Goal: Task Accomplishment & Management: Use online tool/utility

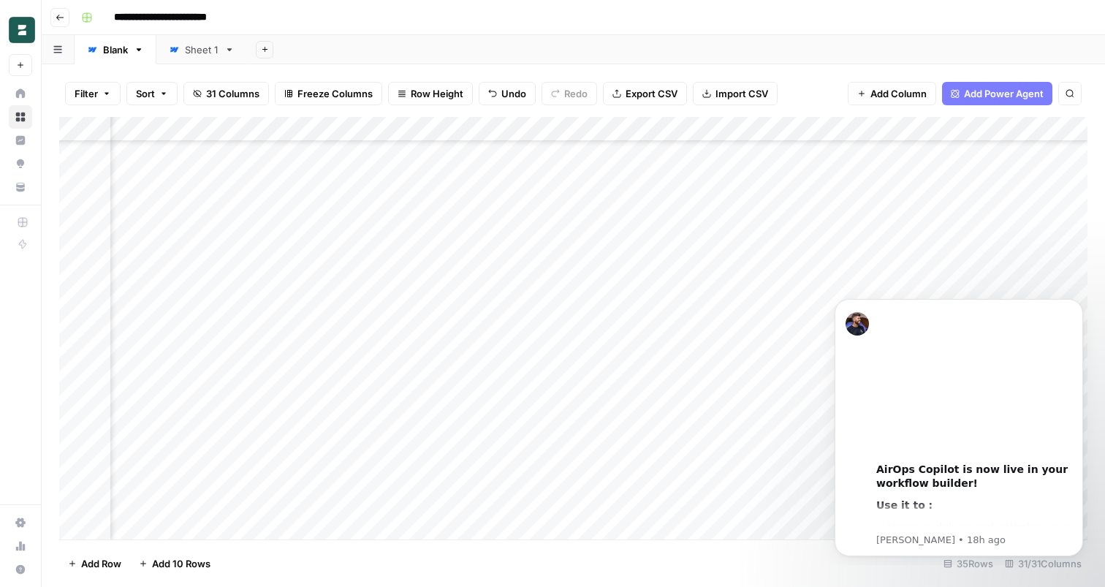
scroll to position [151, 3057]
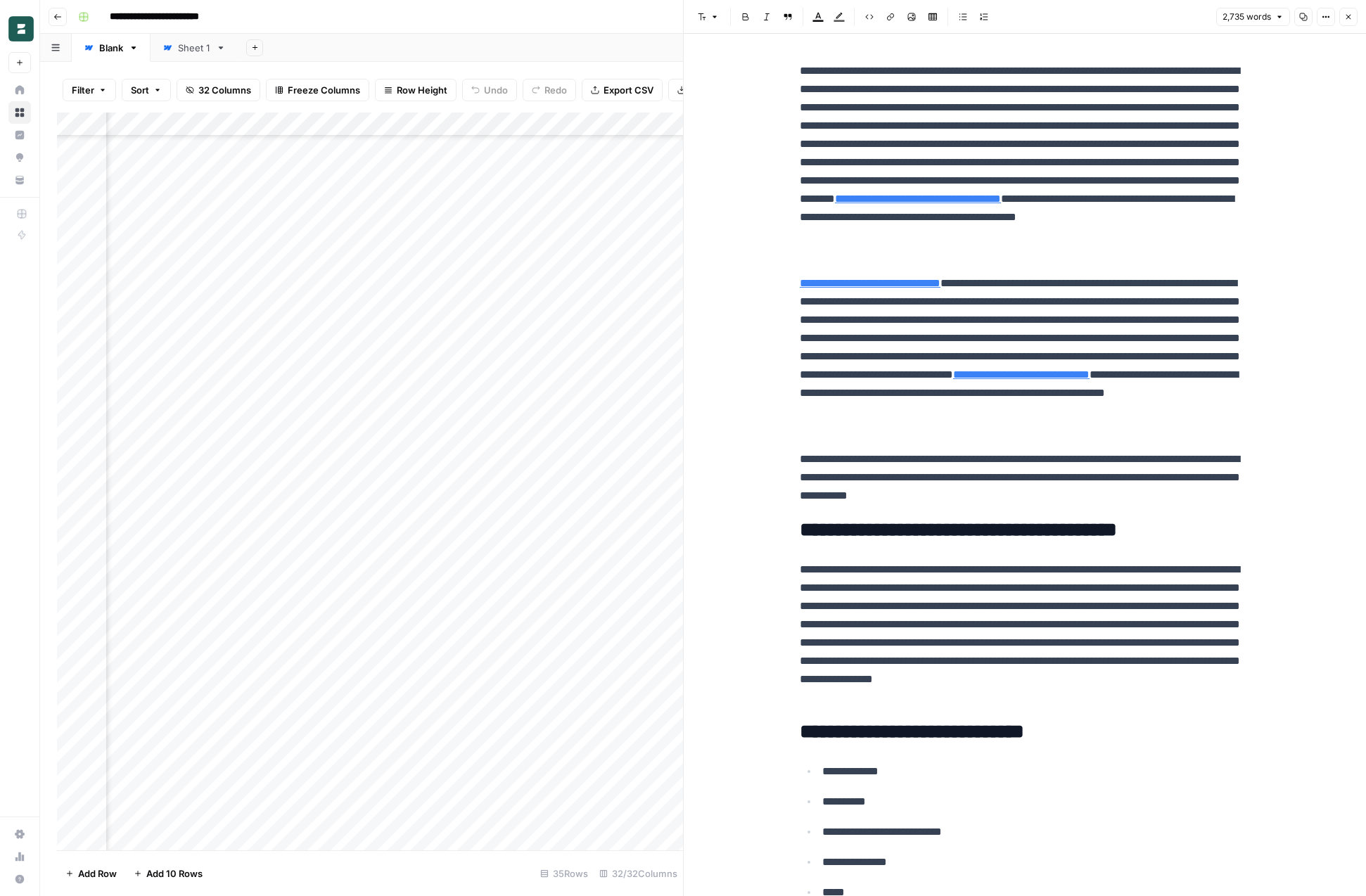
click at [1353, 17] on span "Close" at bounding box center [1353, 17] width 1 height 1
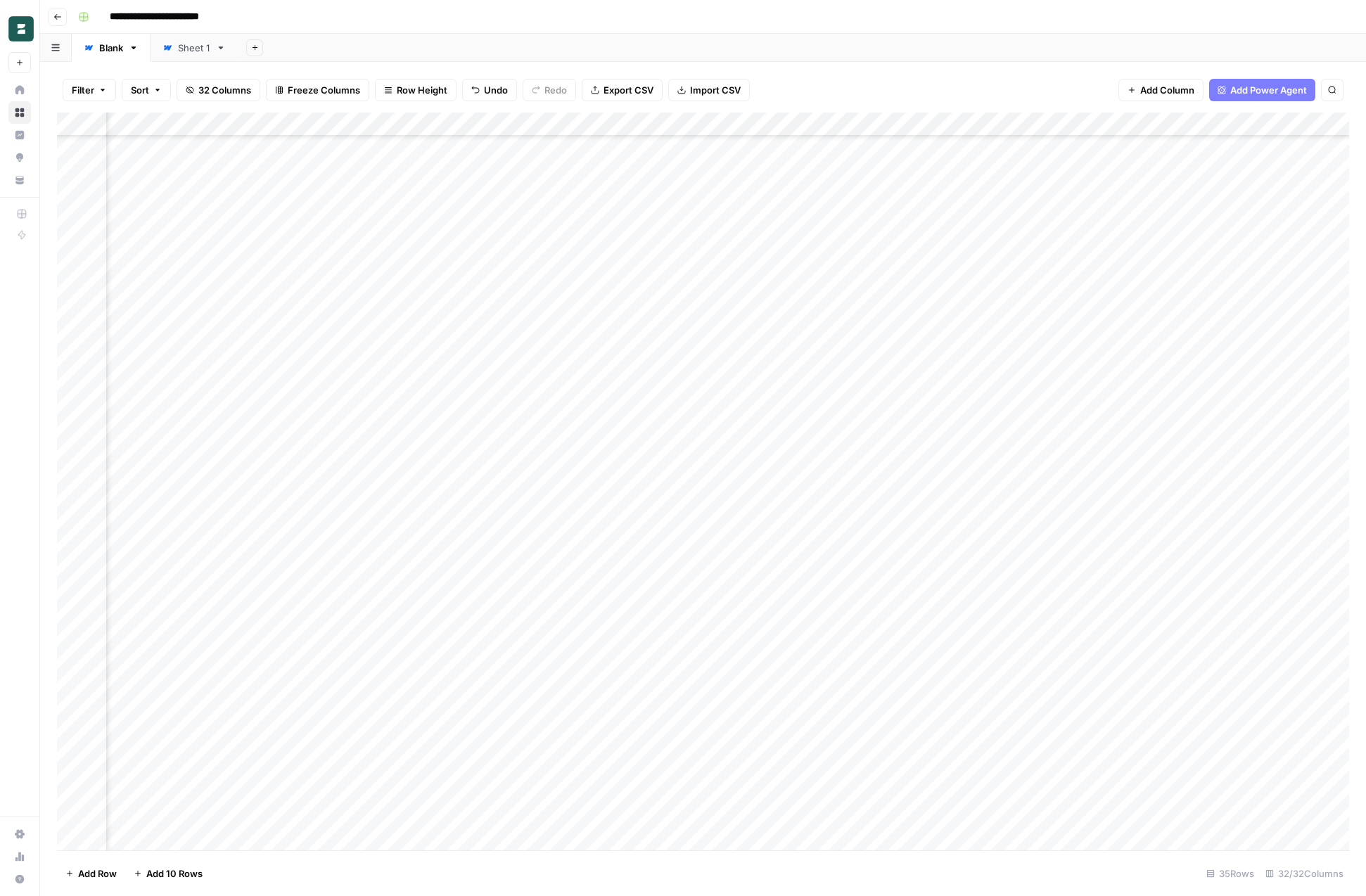
scroll to position [140, 2255]
click at [78, 676] on div "Add Column" at bounding box center [703, 481] width 1293 height 738
click at [981, 675] on div "Add Column" at bounding box center [703, 481] width 1293 height 738
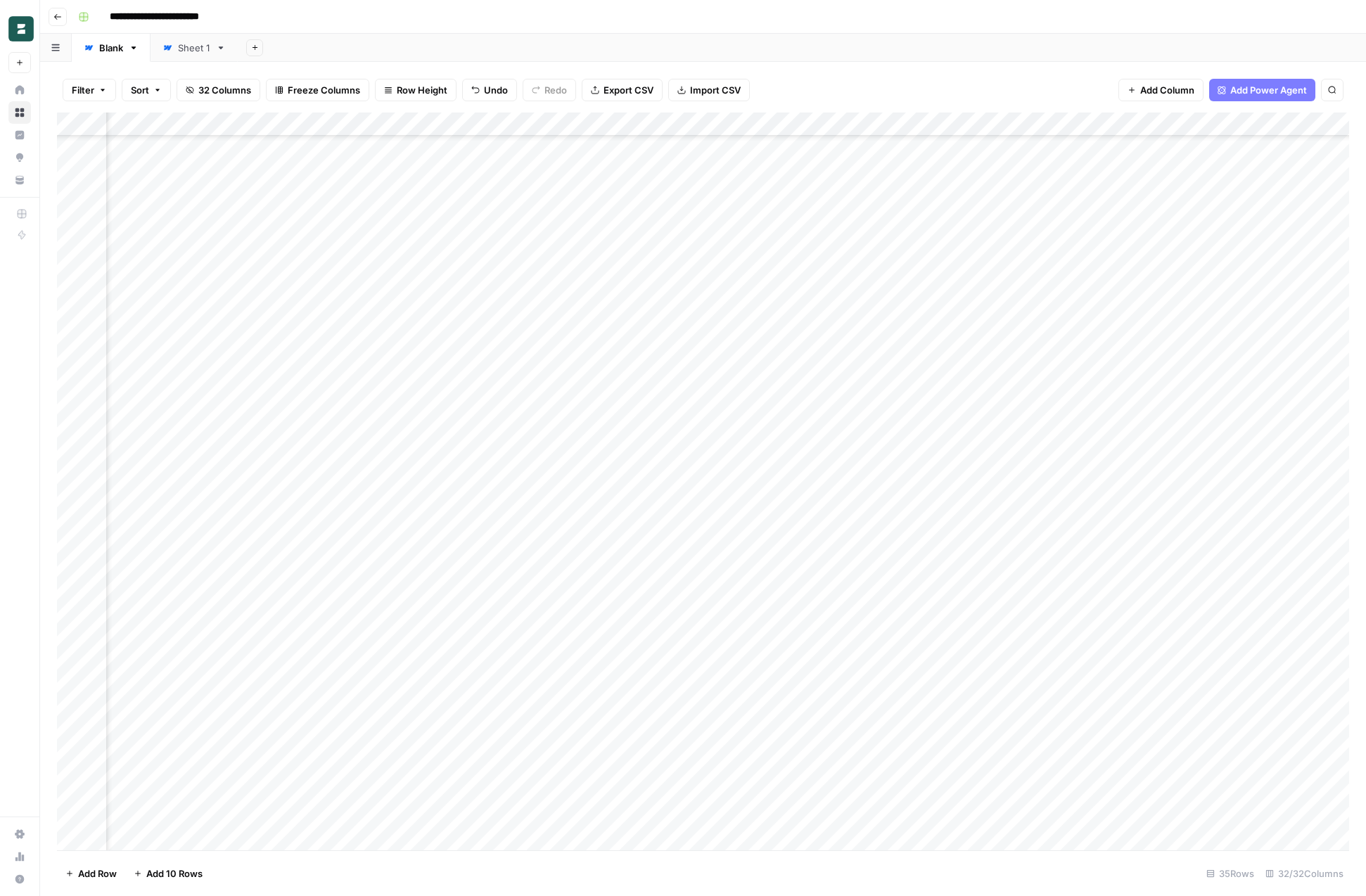
scroll to position [140, 511]
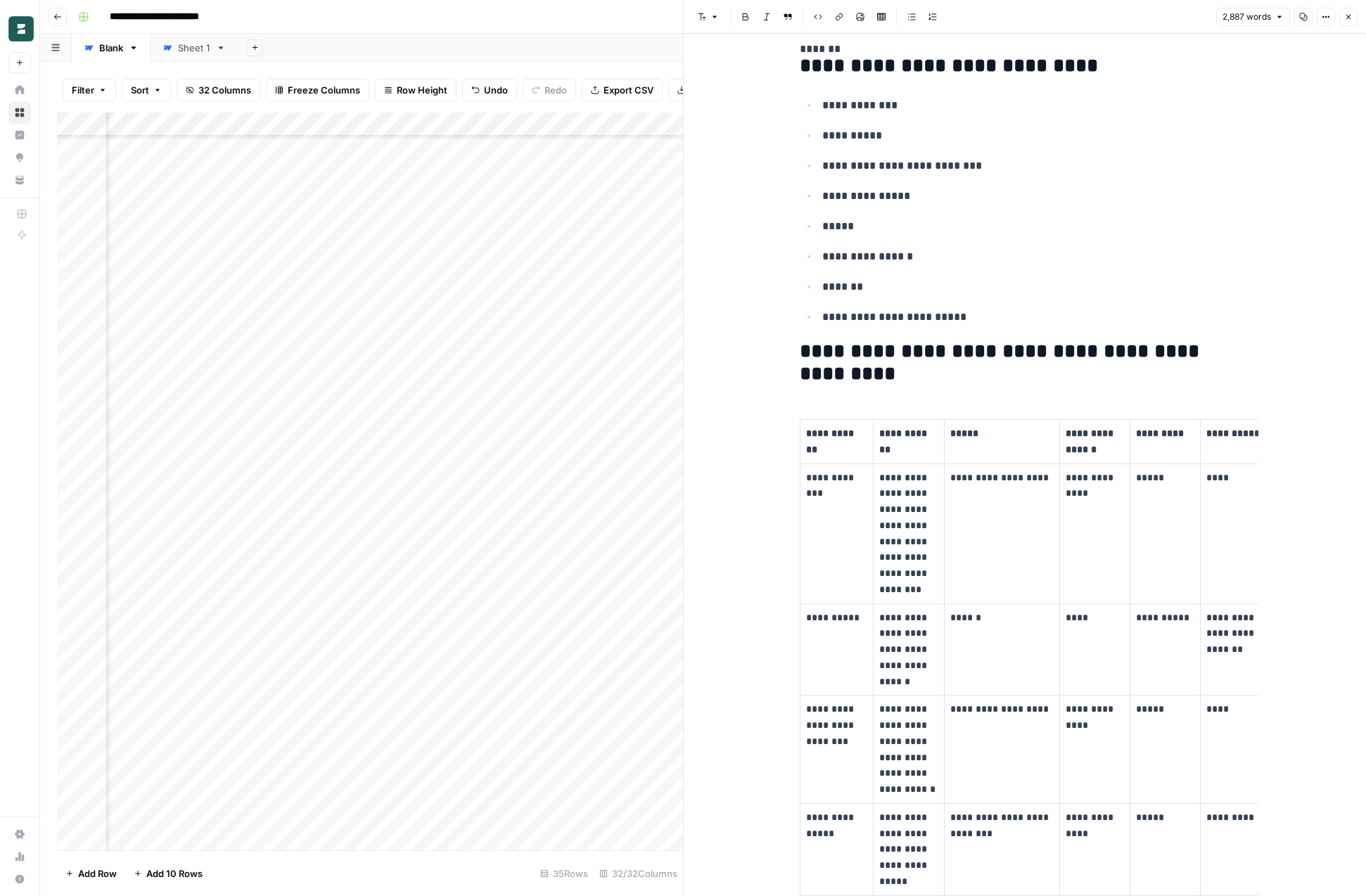
scroll to position [1134, 0]
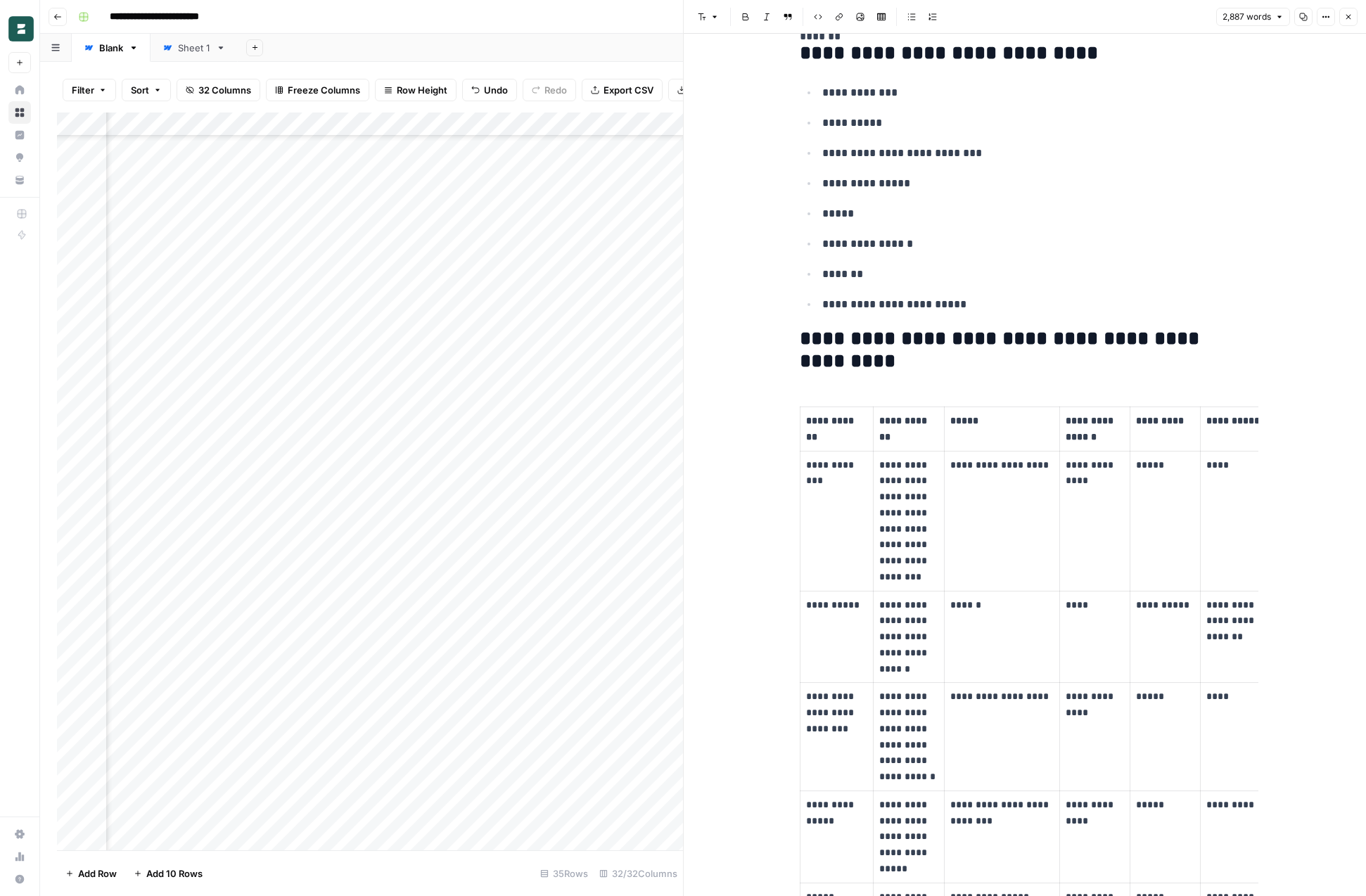
click at [427, 676] on div at bounding box center [424, 677] width 129 height 26
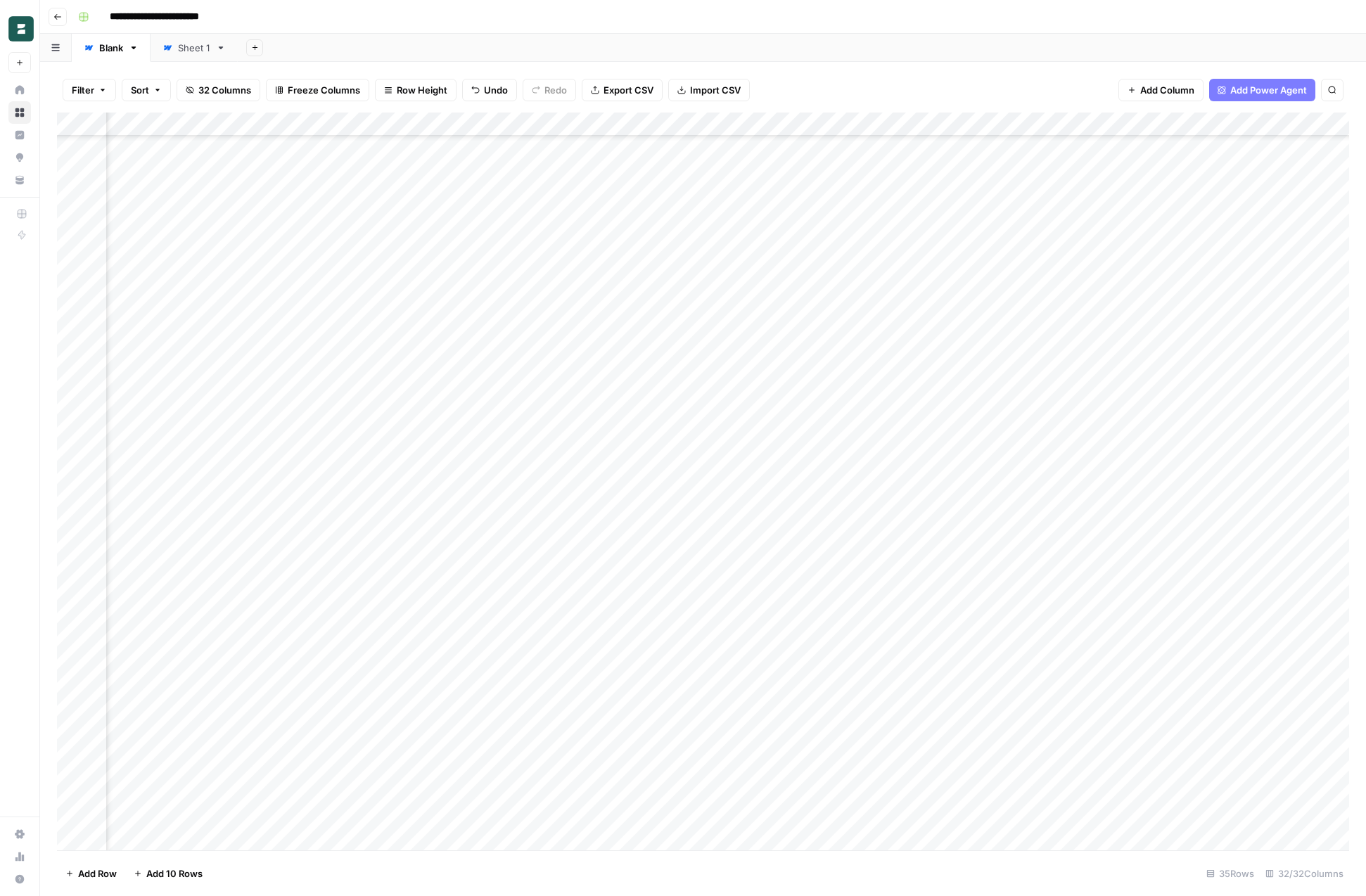
click at [190, 678] on div "Add Column" at bounding box center [703, 481] width 1293 height 738
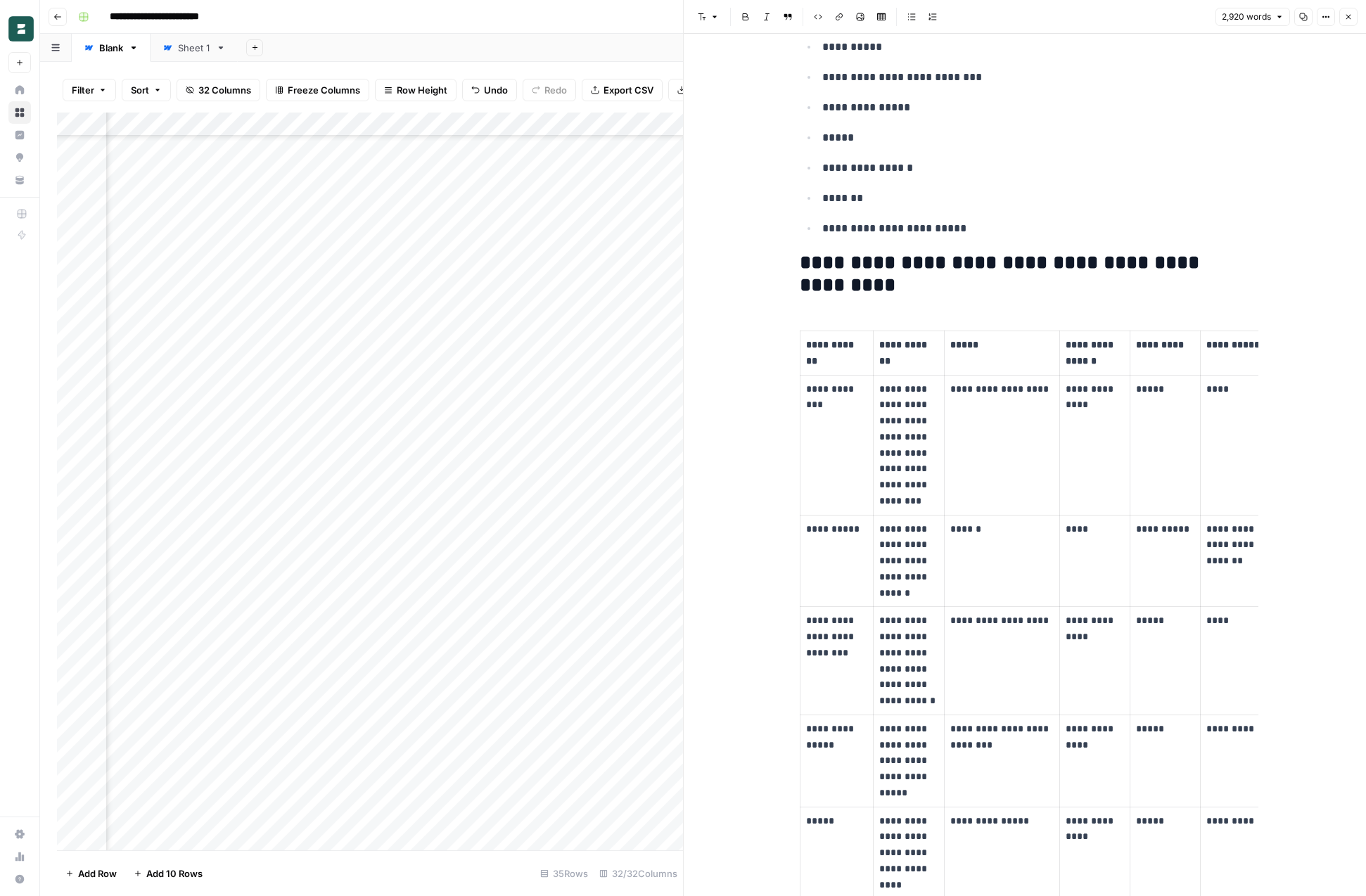
scroll to position [1276, 0]
click at [990, 415] on td "**********" at bounding box center [1002, 444] width 116 height 140
click at [1324, 16] on icon "button" at bounding box center [1326, 16] width 9 height 9
click at [1301, 136] on span "Markdown" at bounding box center [1277, 129] width 55 height 14
click at [1311, 15] on button "Copy" at bounding box center [1303, 16] width 18 height 18
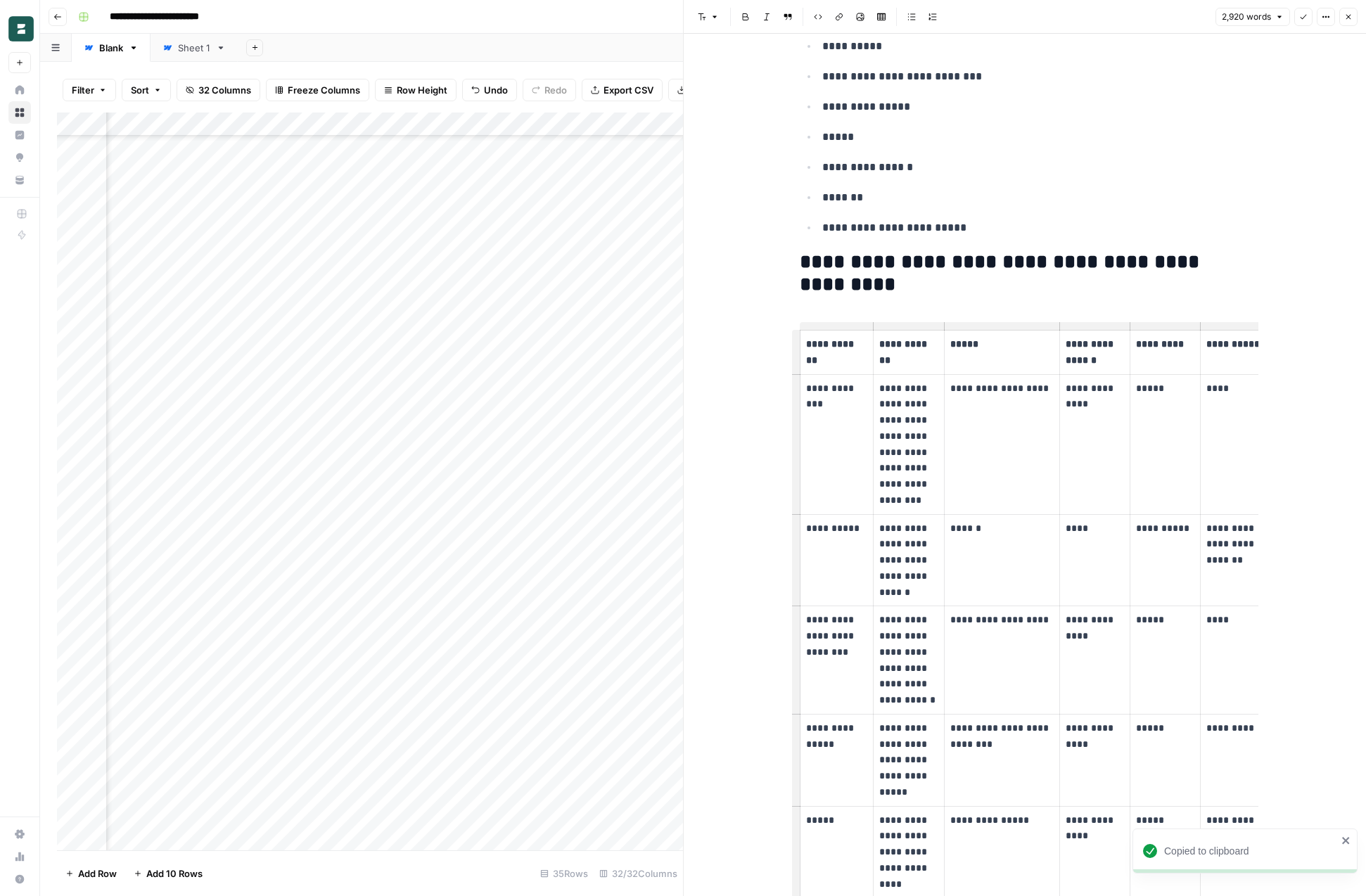
click at [1326, 14] on icon "button" at bounding box center [1326, 16] width 9 height 9
click at [1283, 142] on span "Code" at bounding box center [1284, 149] width 67 height 14
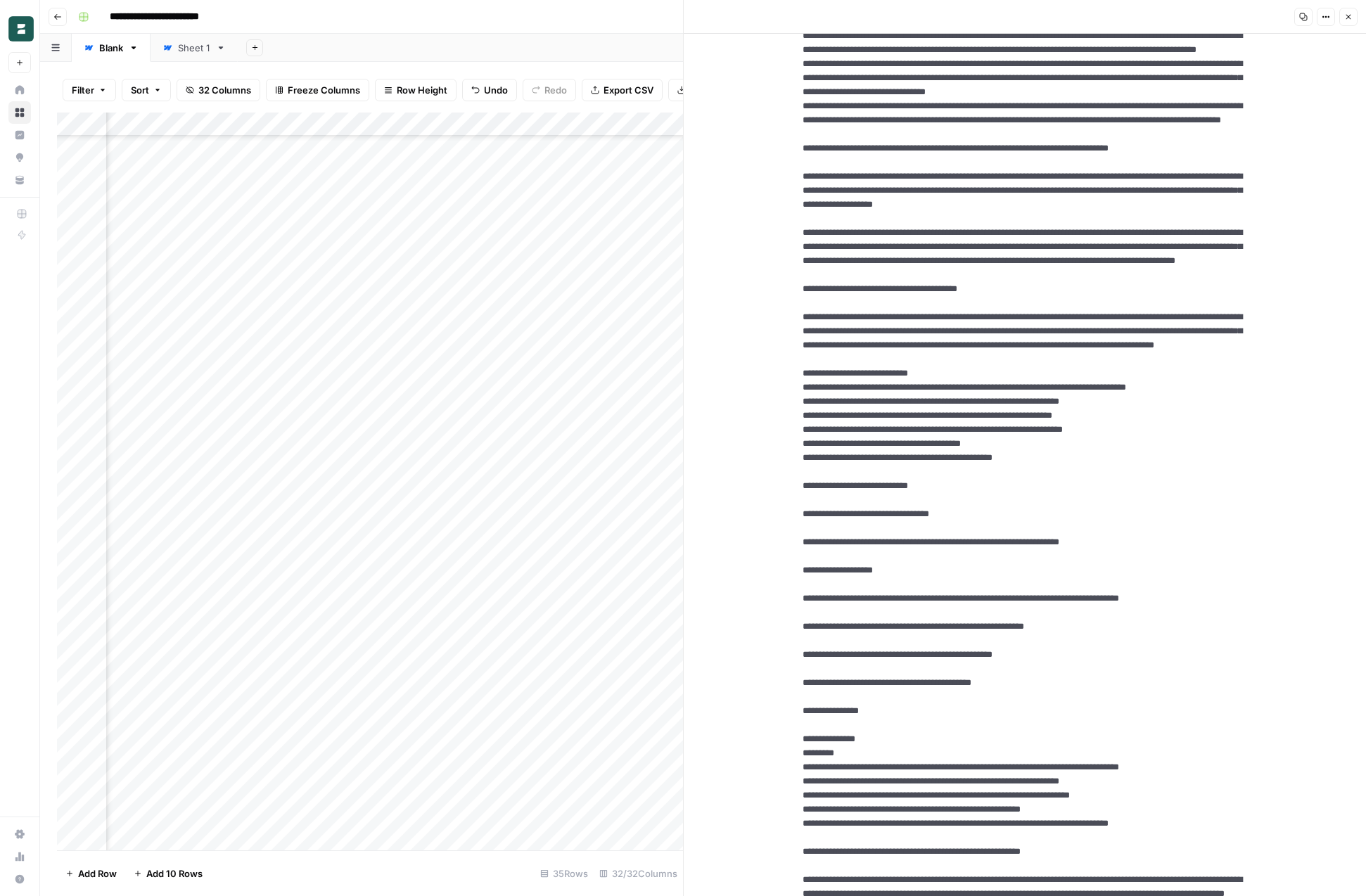
scroll to position [1077, 0]
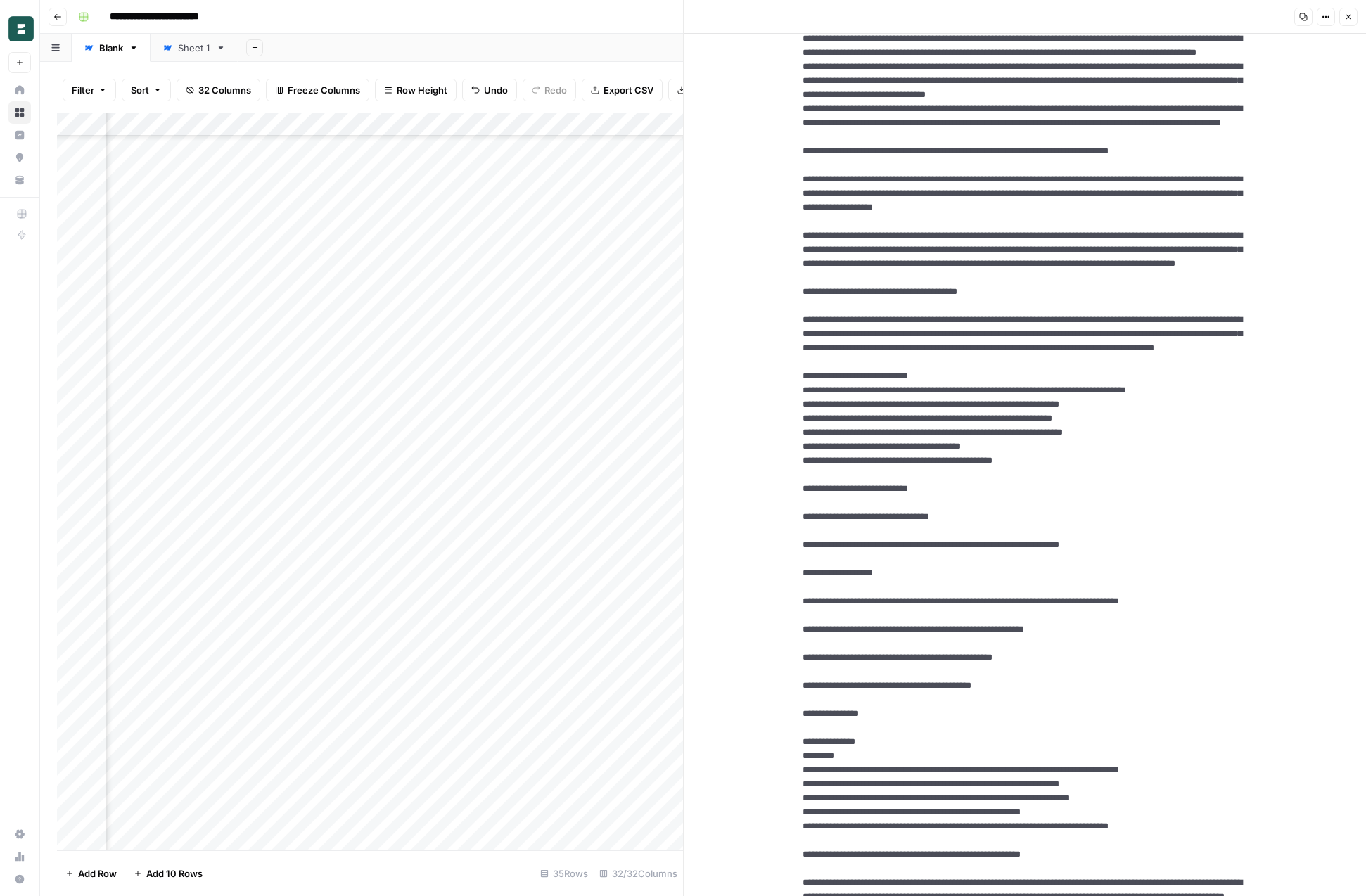
click at [1350, 17] on icon "button" at bounding box center [1349, 16] width 9 height 9
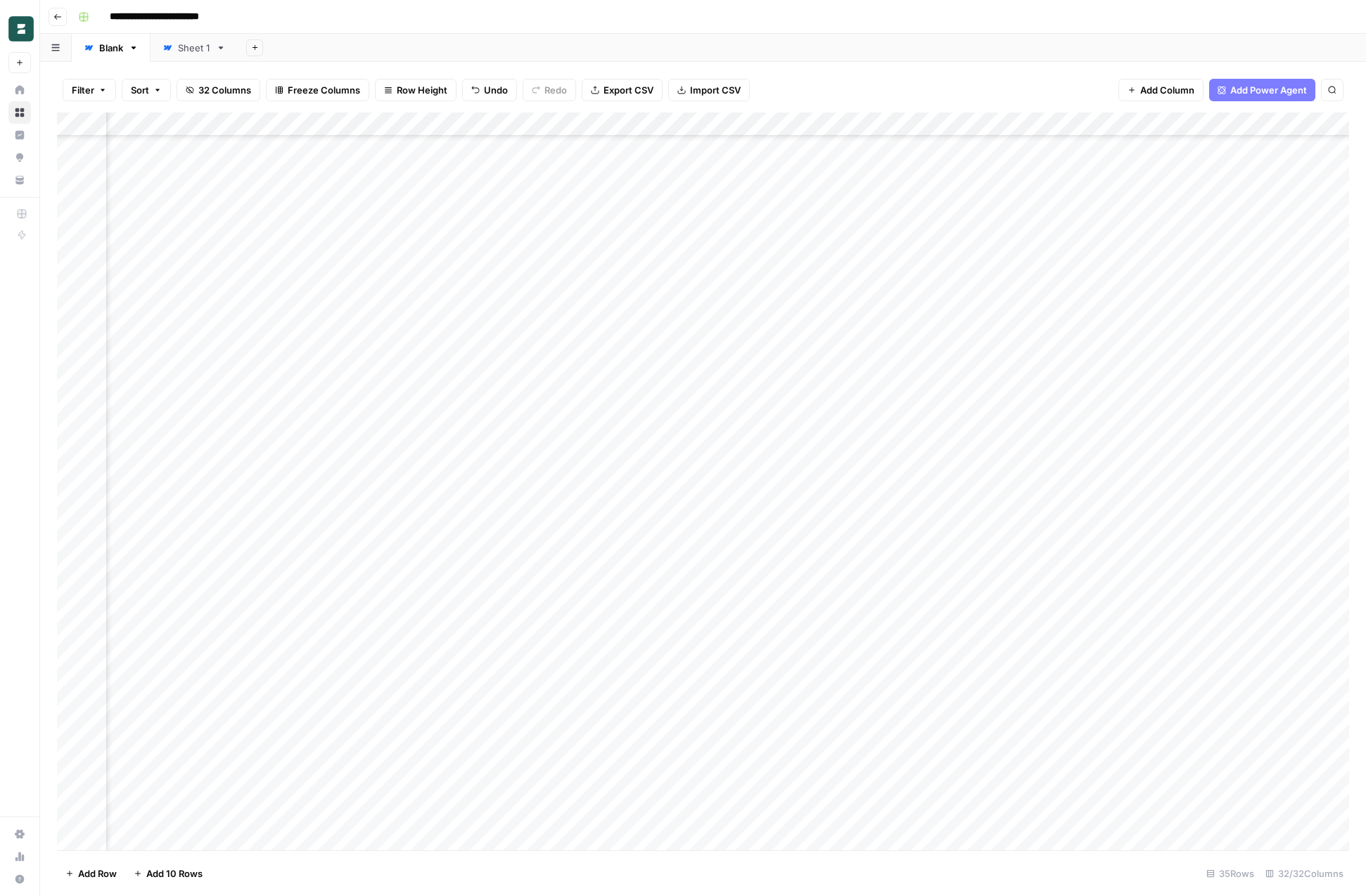
scroll to position [140, 3230]
click at [657, 678] on div "Add Column" at bounding box center [703, 481] width 1293 height 738
click at [425, 678] on div "Add Column" at bounding box center [703, 481] width 1293 height 738
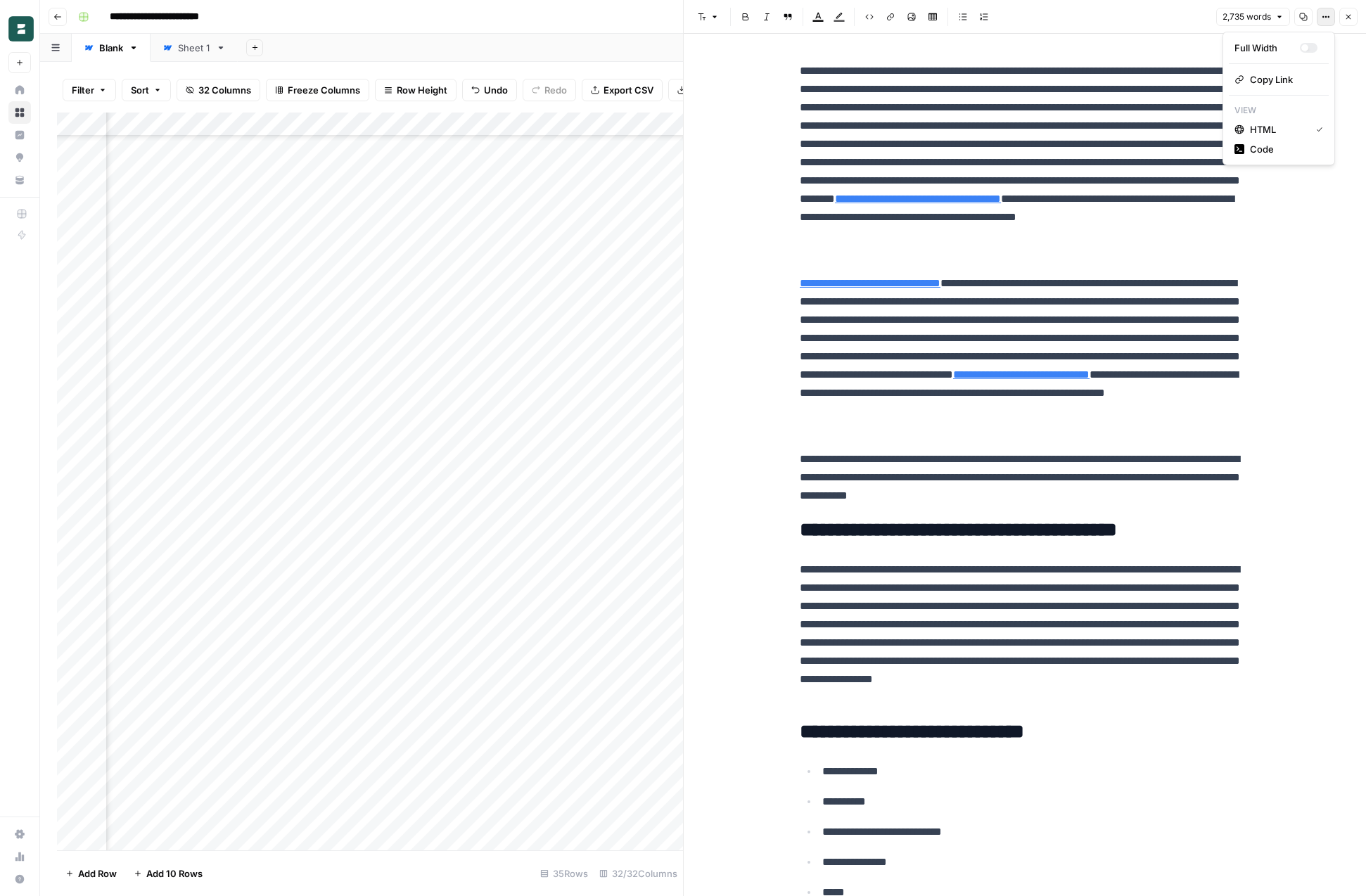
click at [1326, 14] on icon "button" at bounding box center [1326, 16] width 9 height 9
click at [1266, 144] on span "Code" at bounding box center [1284, 149] width 67 height 14
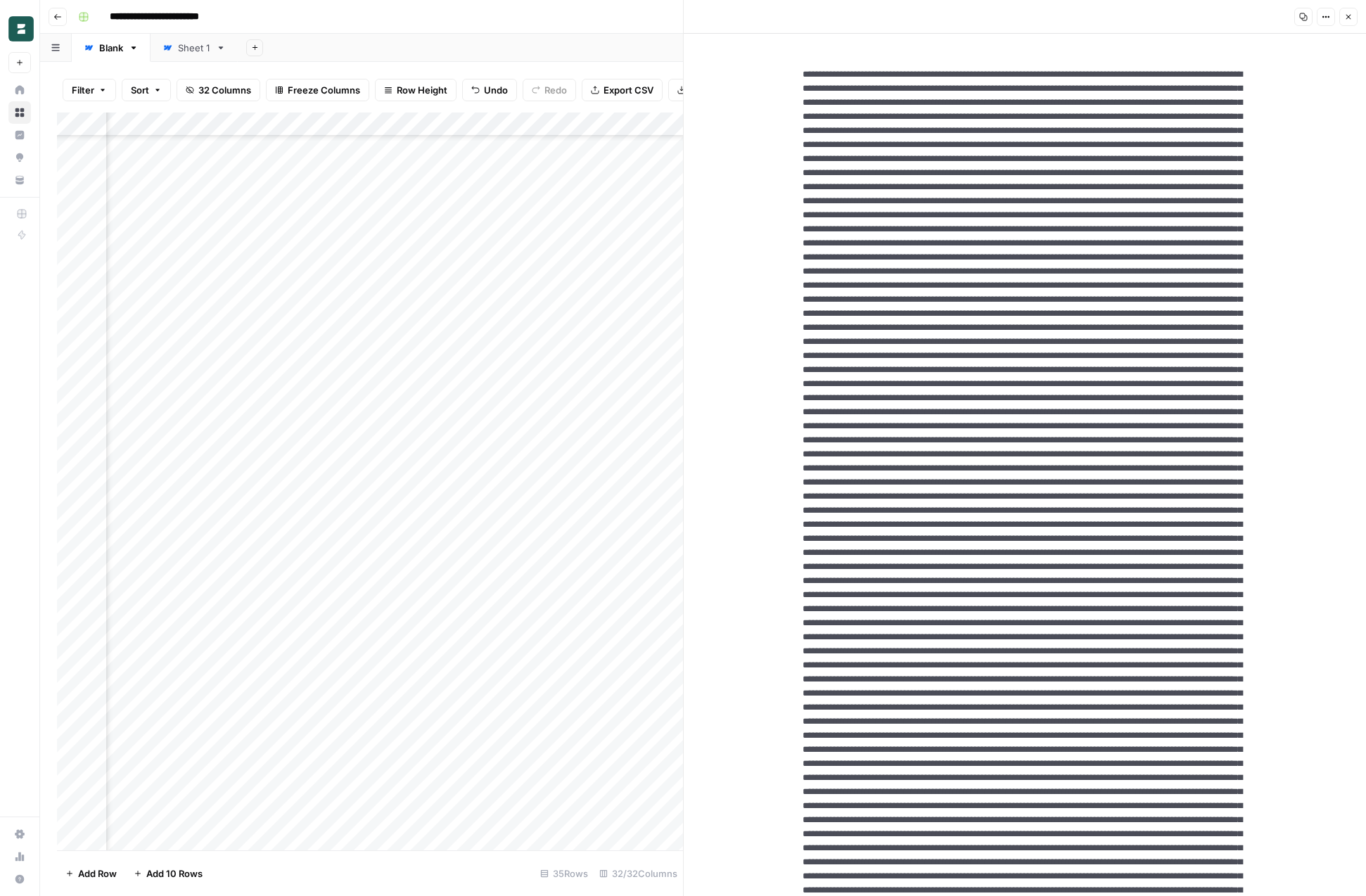
click at [1322, 15] on button "Options" at bounding box center [1326, 16] width 18 height 18
click at [1287, 91] on span "HTML" at bounding box center [1284, 97] width 67 height 14
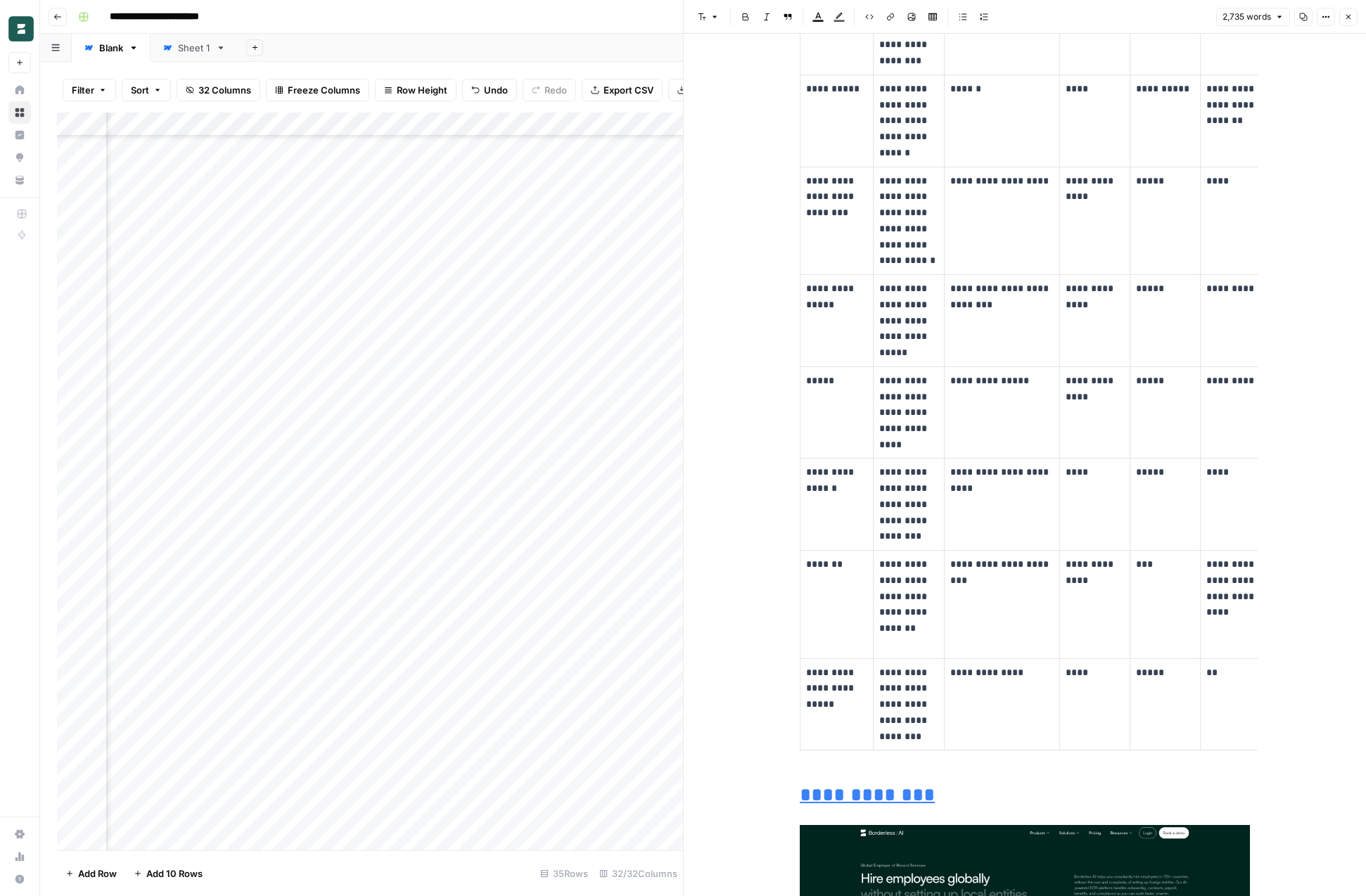
scroll to position [671, 0]
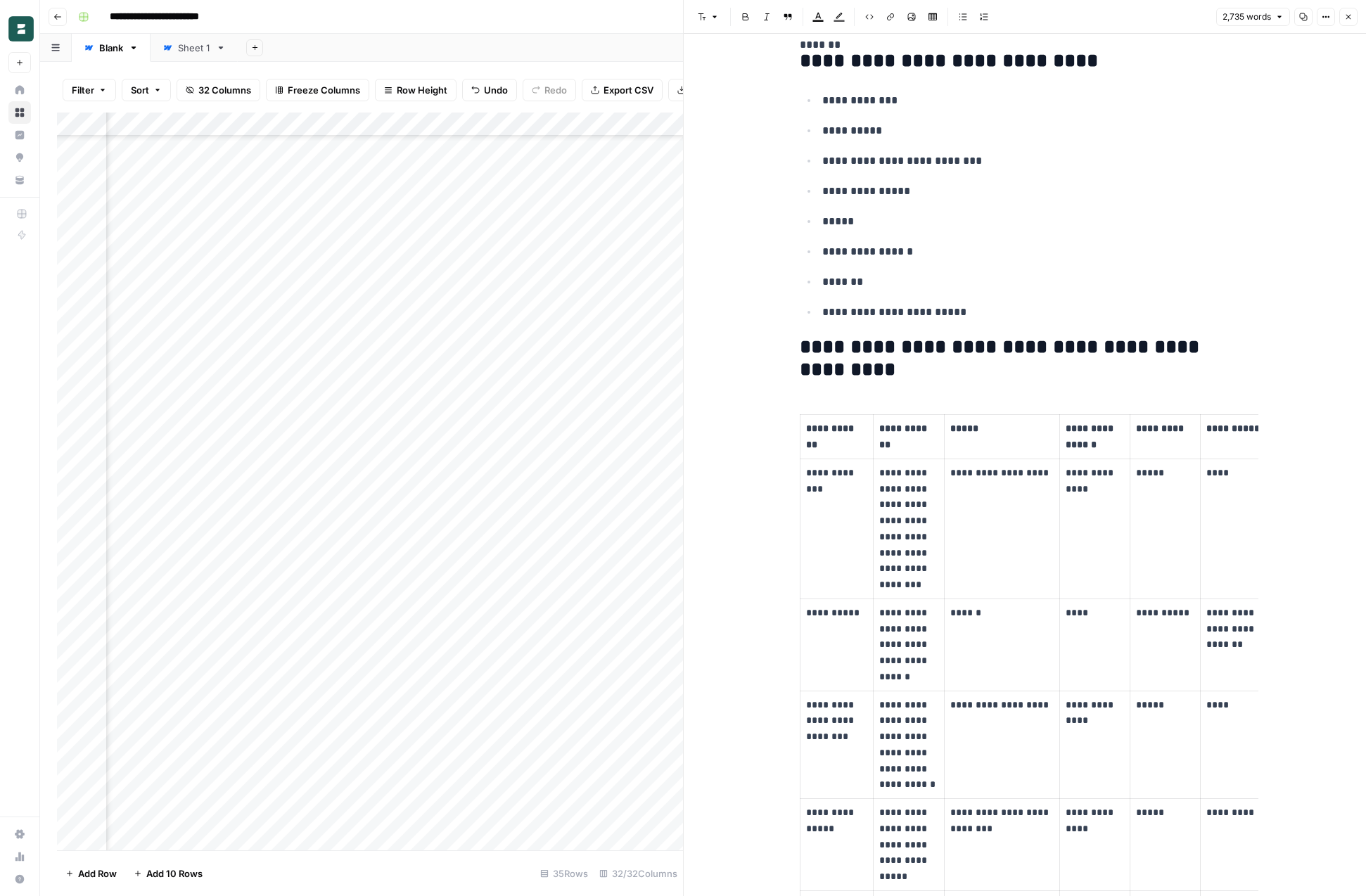
click at [892, 490] on p "**********" at bounding box center [909, 528] width 59 height 128
click at [900, 522] on p "**********" at bounding box center [909, 528] width 59 height 128
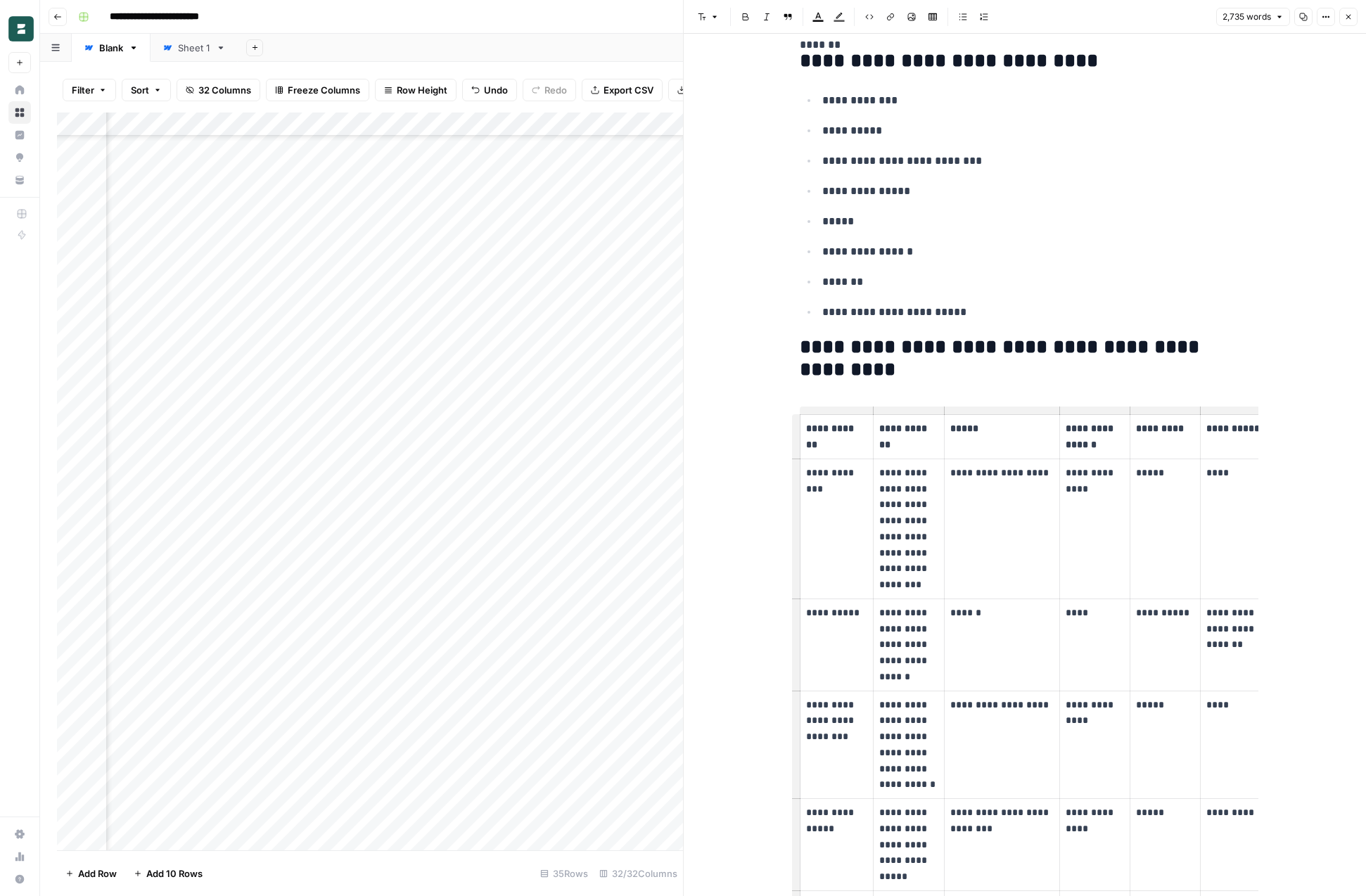
click at [900, 522] on p "**********" at bounding box center [909, 528] width 59 height 128
click at [1319, 19] on button "Options" at bounding box center [1326, 16] width 18 height 18
click at [1269, 159] on div "Full Width Copy Link View HTML Code" at bounding box center [1278, 98] width 113 height 134
click at [1271, 155] on span "Code" at bounding box center [1284, 149] width 67 height 14
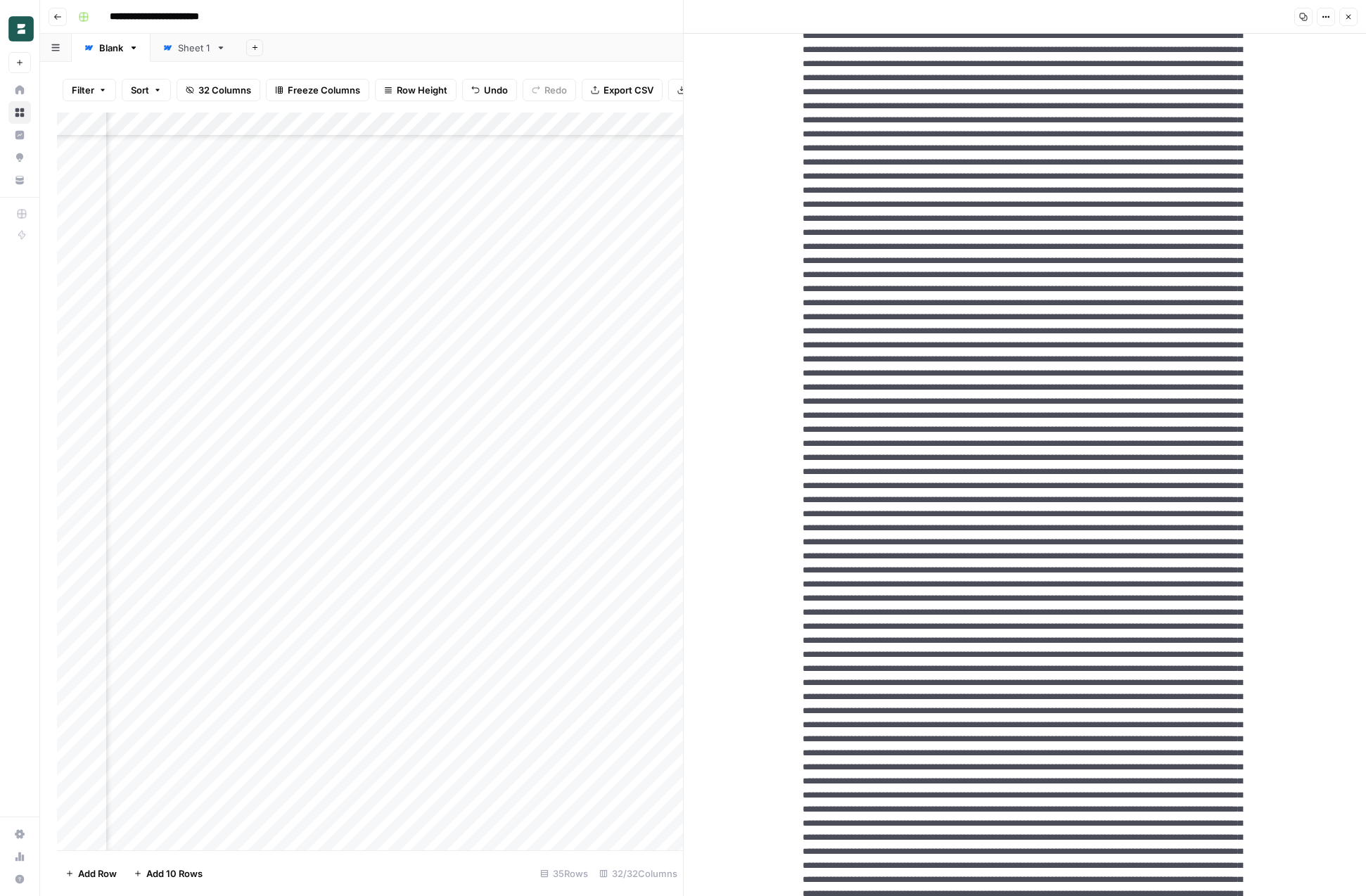
scroll to position [367, 0]
click at [1348, 18] on icon "button" at bounding box center [1349, 16] width 9 height 9
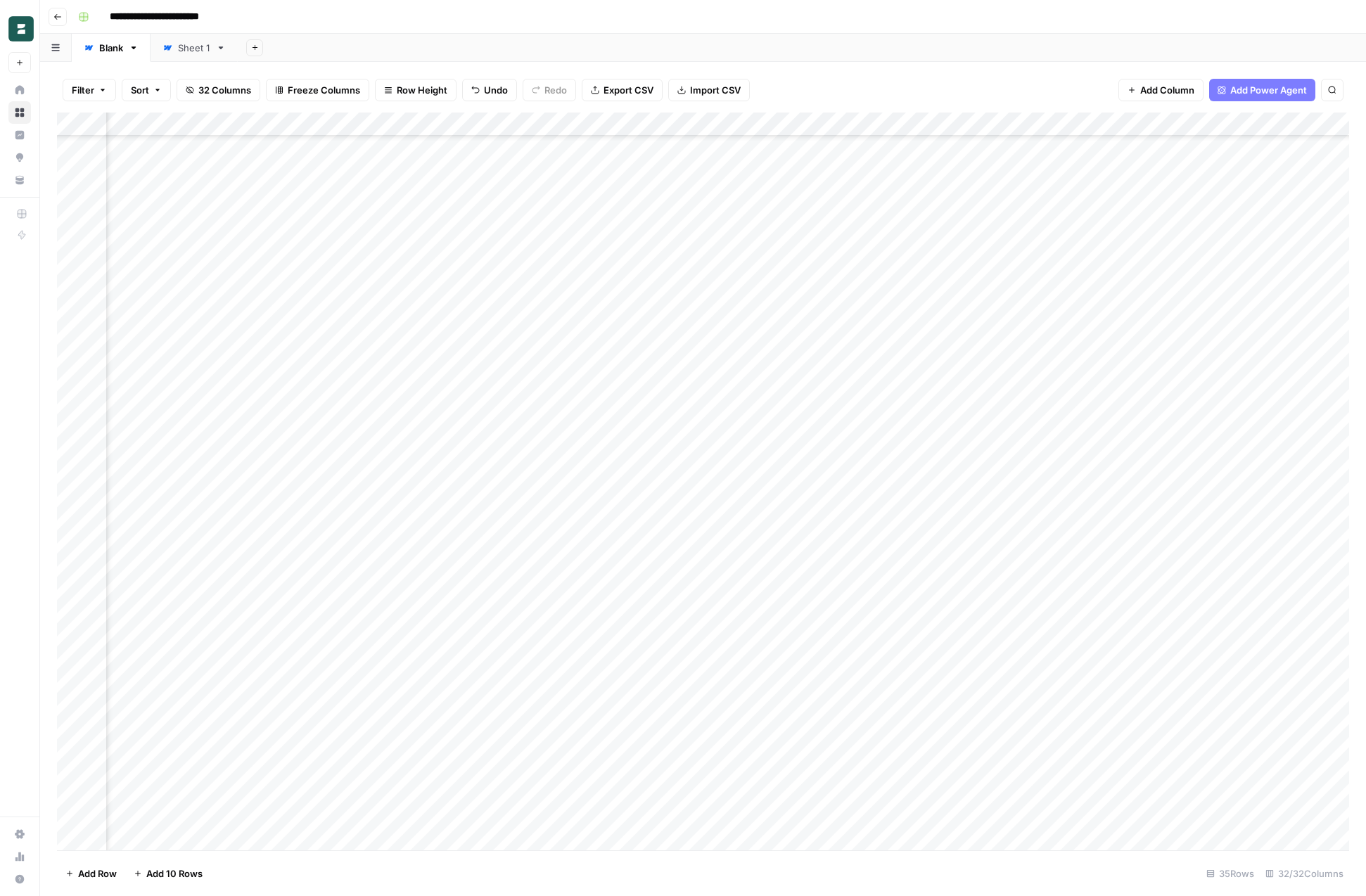
scroll to position [140, 2758]
click at [743, 673] on div "Add Column" at bounding box center [703, 481] width 1293 height 738
click at [514, 674] on div "Add Column" at bounding box center [703, 481] width 1293 height 738
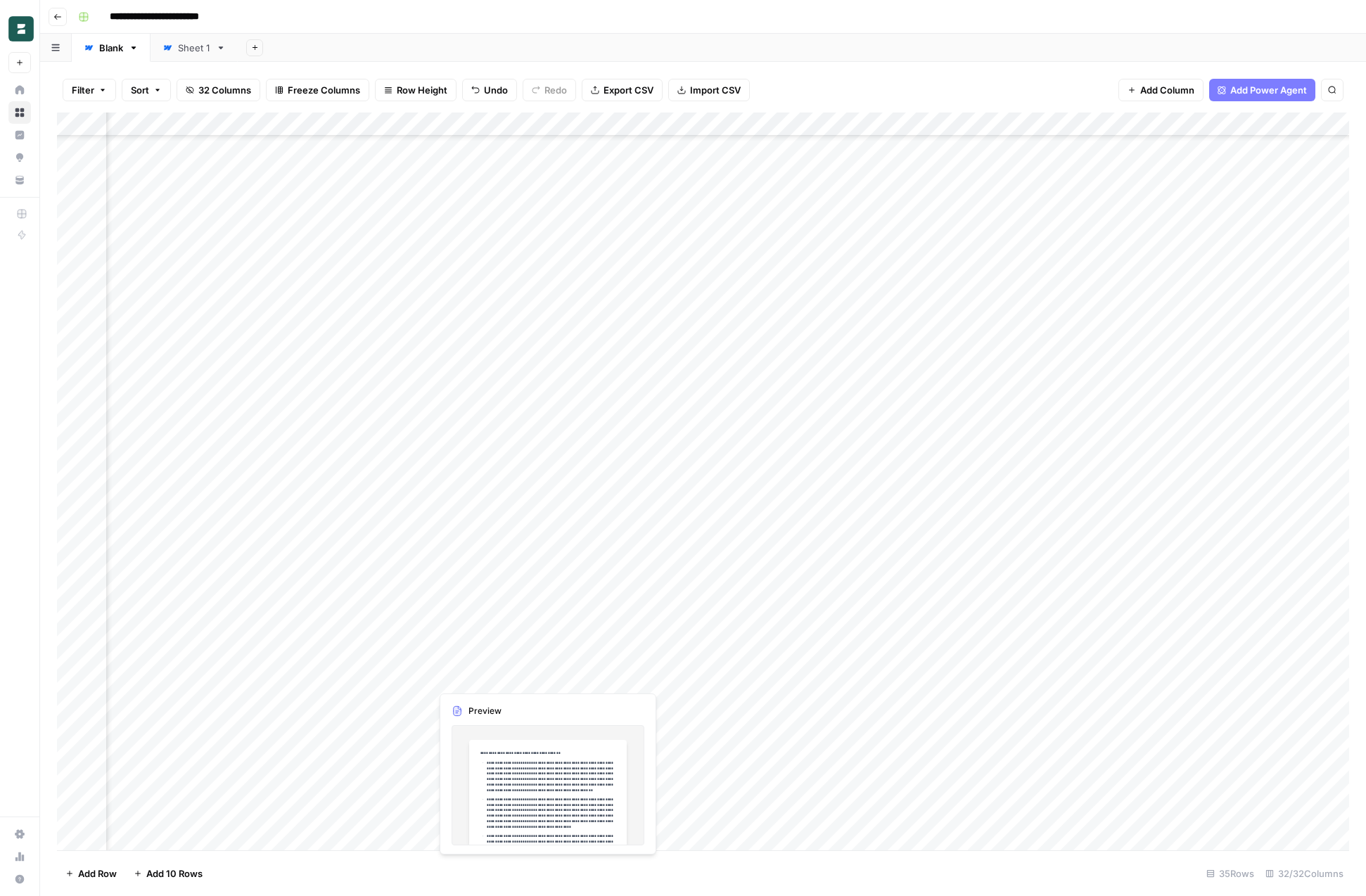
click at [514, 674] on div "Add Column" at bounding box center [703, 481] width 1293 height 738
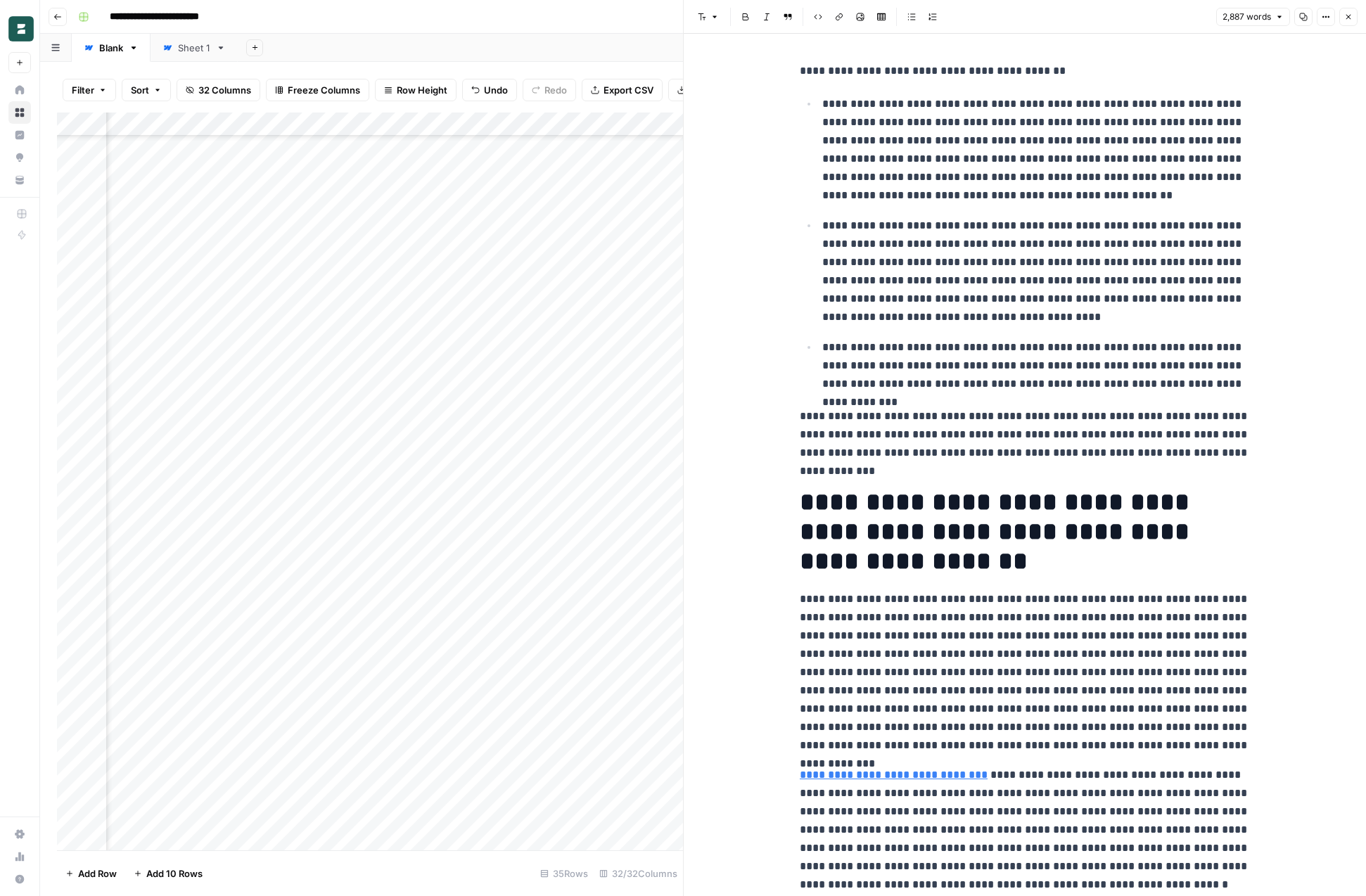
click at [1320, 19] on button "Options" at bounding box center [1326, 16] width 18 height 18
click at [1275, 146] on span "Code" at bounding box center [1284, 149] width 67 height 14
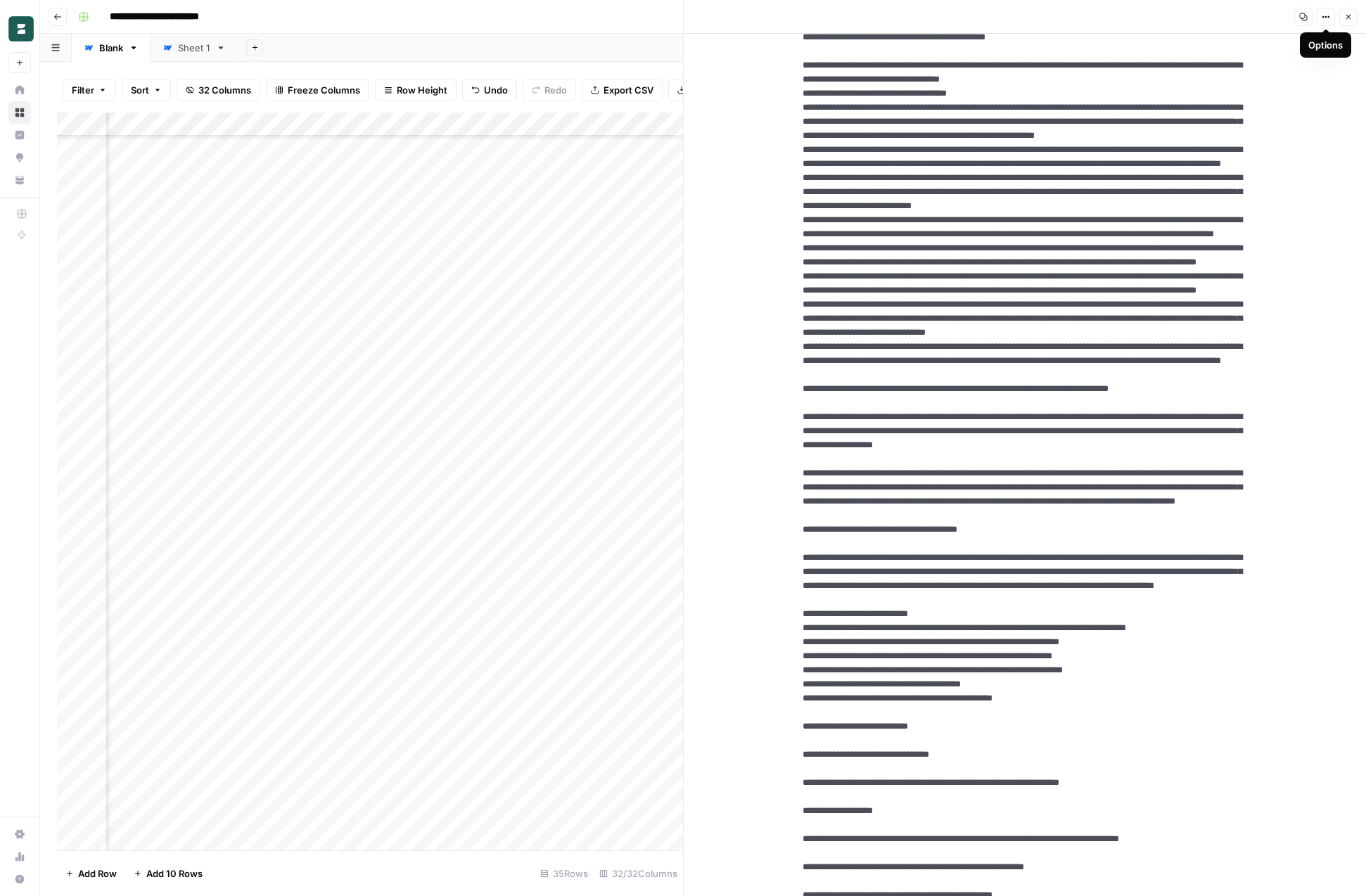
scroll to position [945, 0]
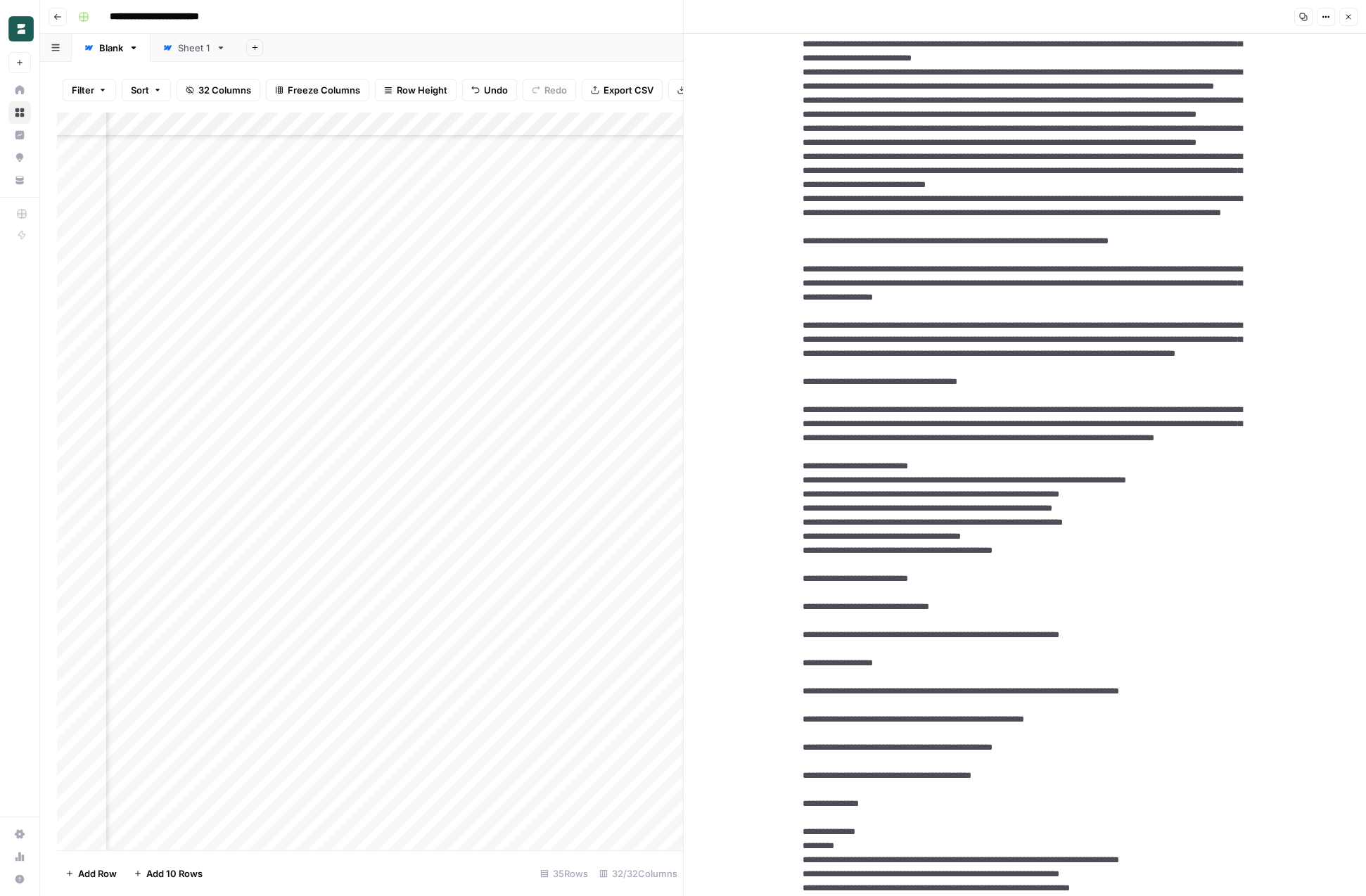
drag, startPoint x: 800, startPoint y: 200, endPoint x: 970, endPoint y: 682, distance: 511.1
click at [334, 672] on div "Add Column" at bounding box center [370, 481] width 626 height 738
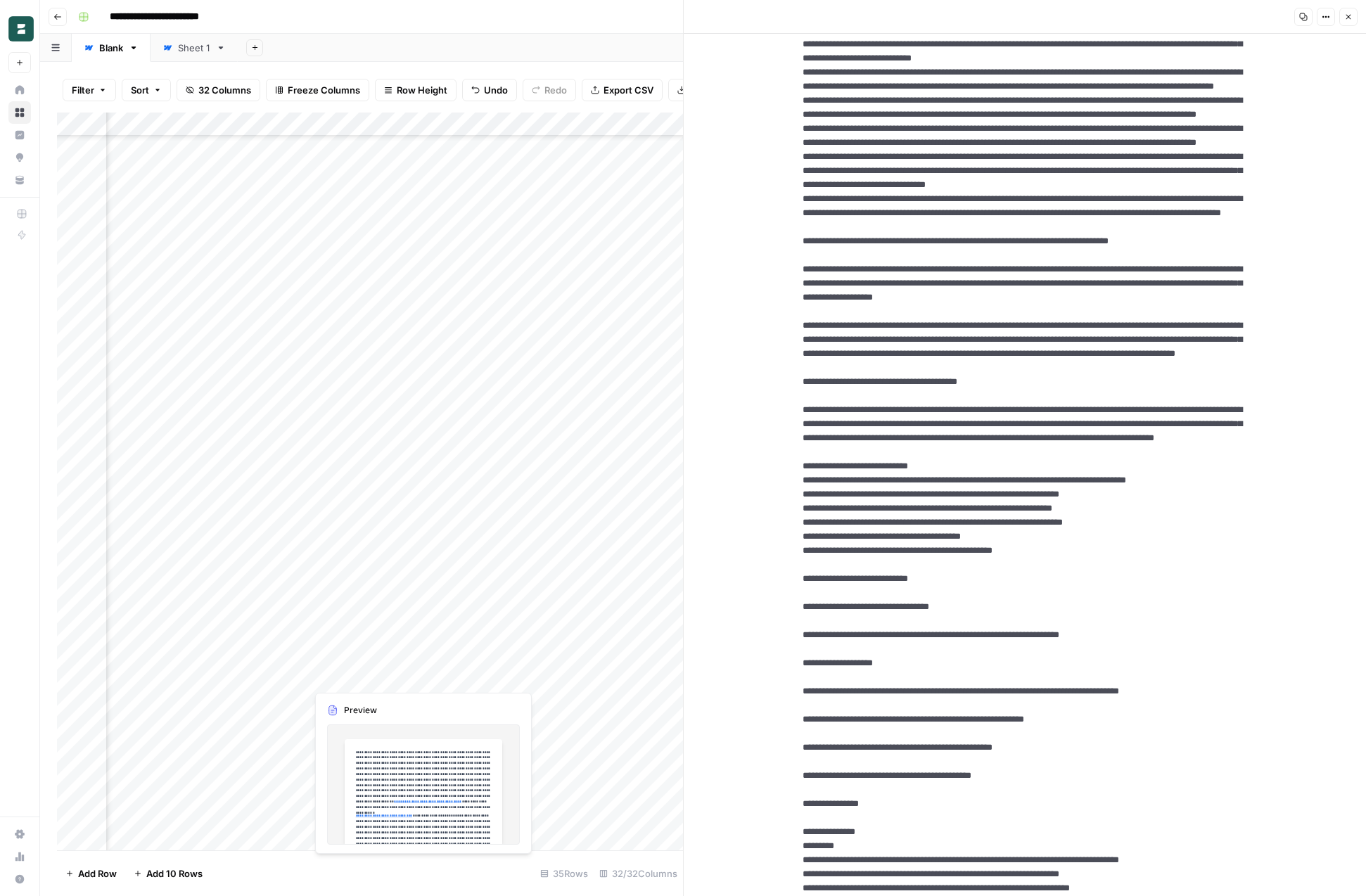
click at [356, 680] on div "Add Column" at bounding box center [370, 481] width 626 height 738
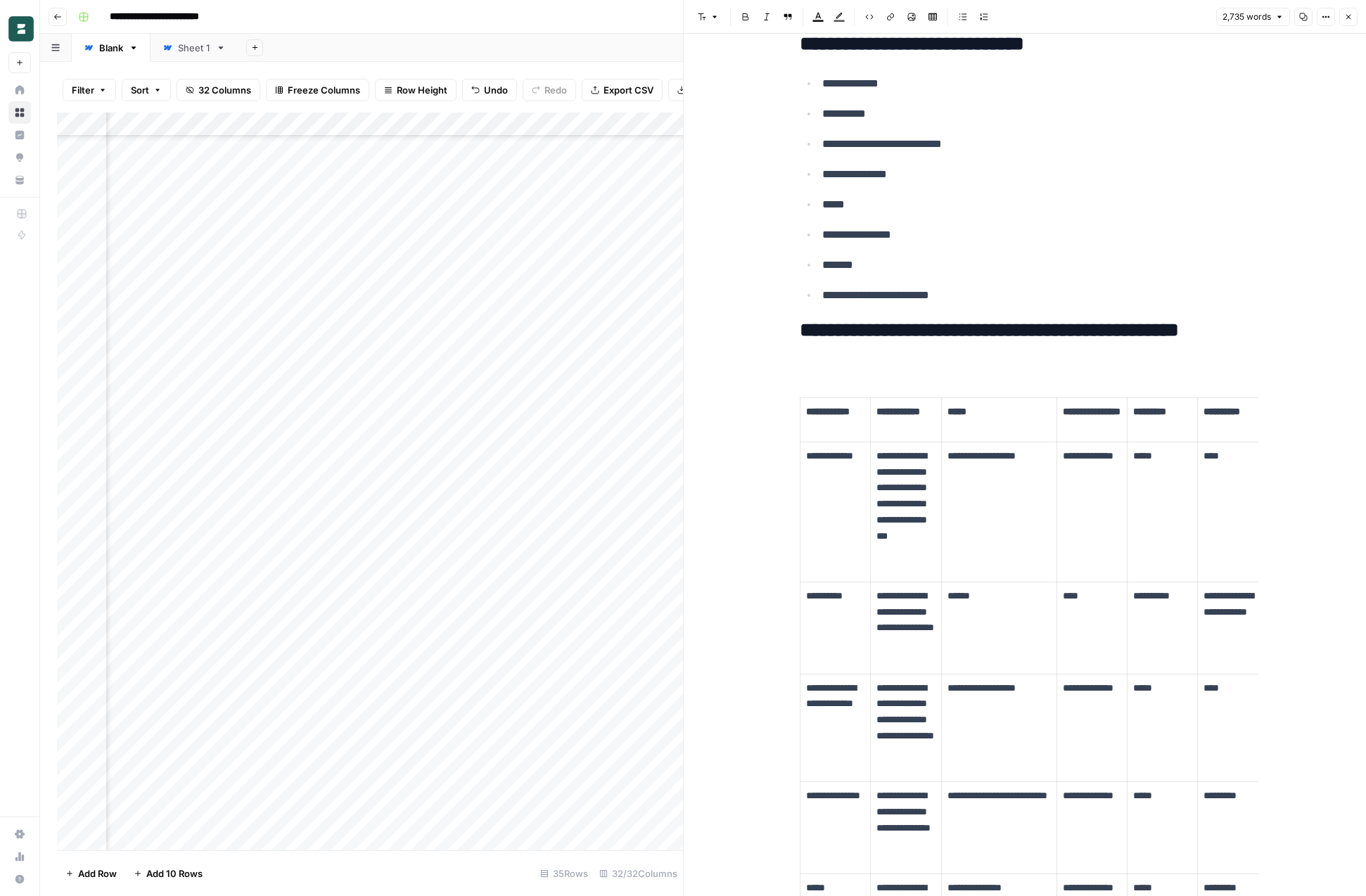
scroll to position [788, 0]
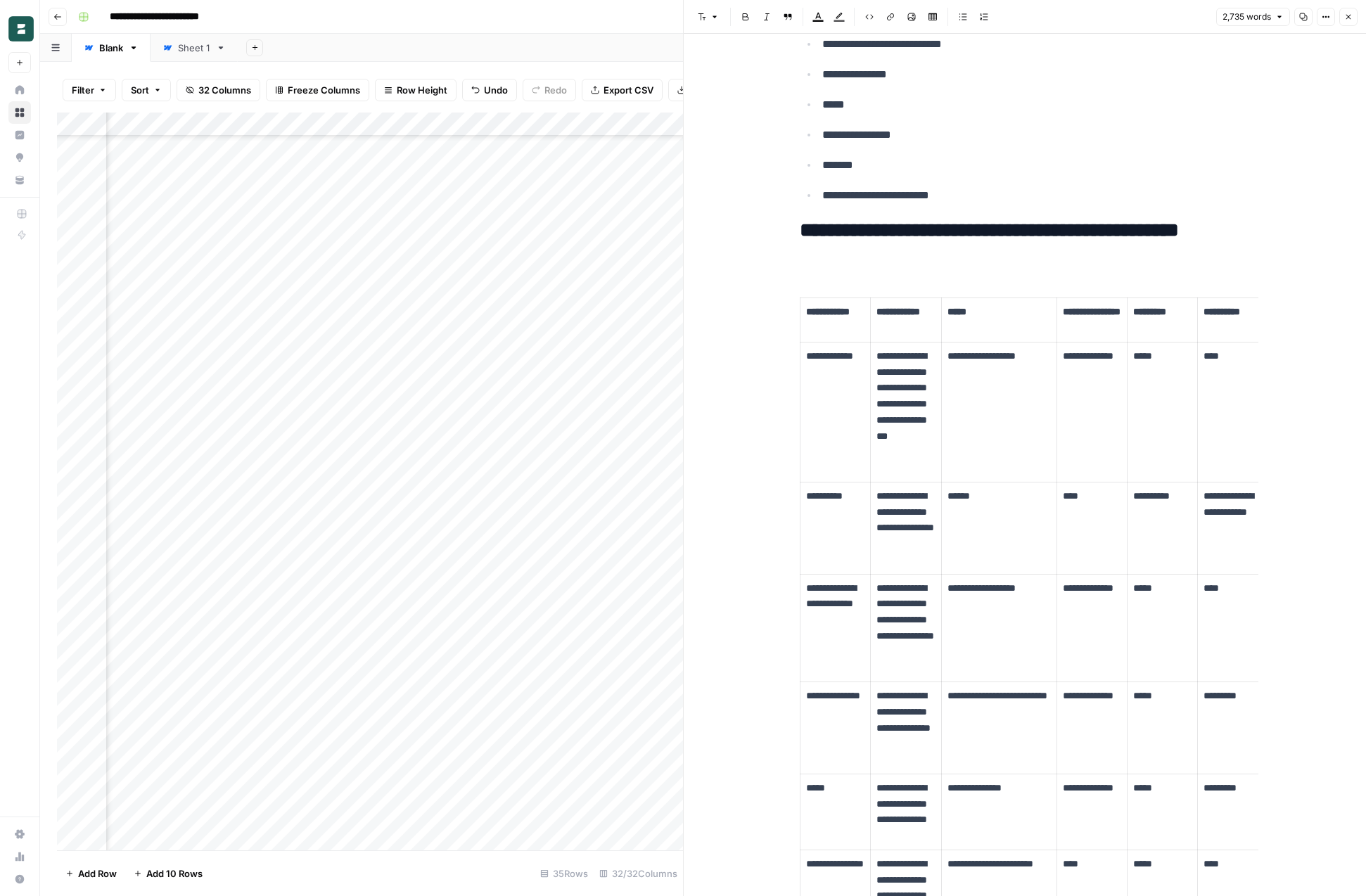
click at [1093, 243] on h2 "**********" at bounding box center [1025, 242] width 451 height 45
click at [1026, 241] on h2 "**********" at bounding box center [1025, 242] width 451 height 45
click at [1012, 229] on h2 "**********" at bounding box center [1025, 242] width 451 height 45
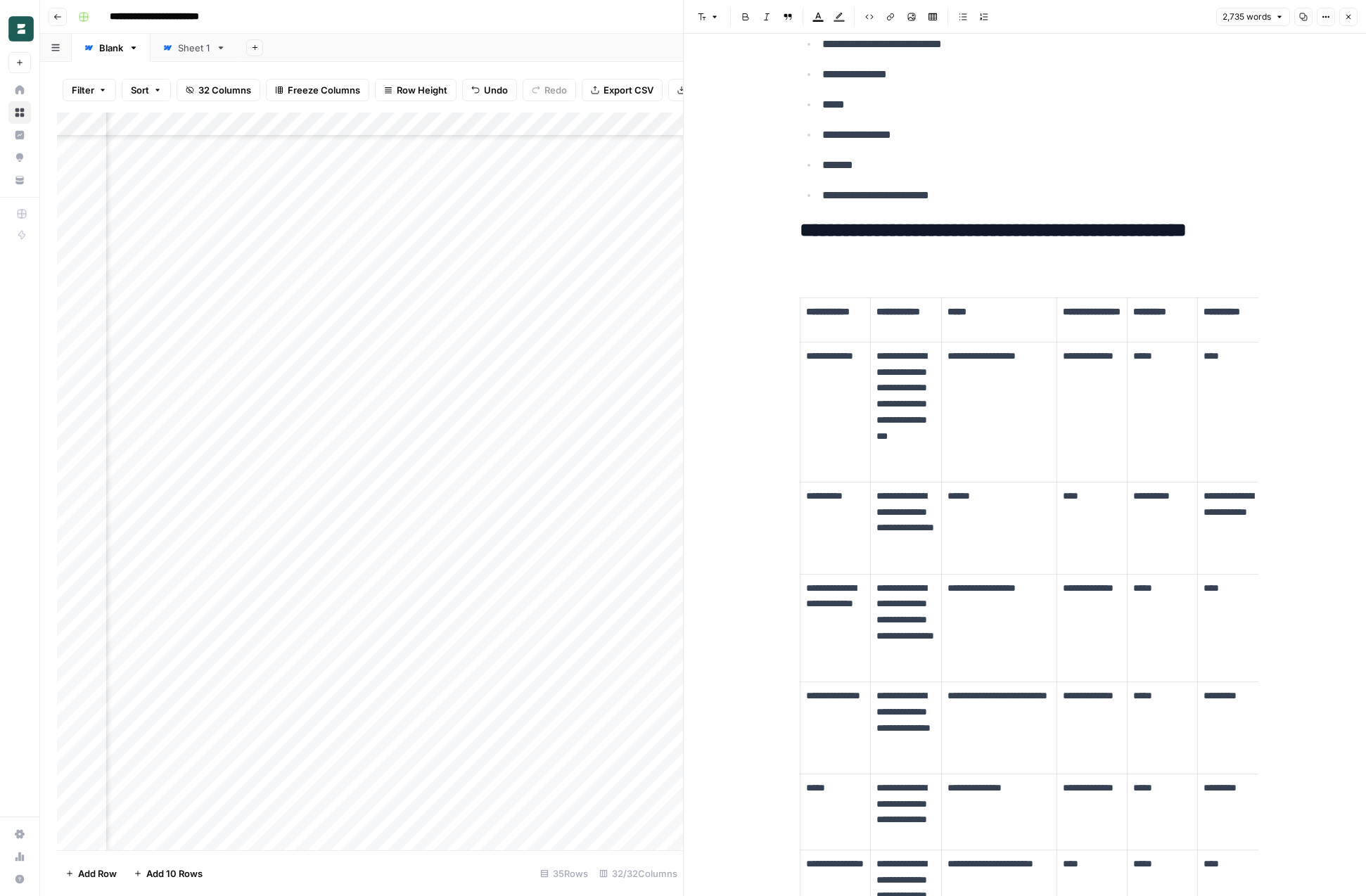
click at [1012, 229] on h2 "**********" at bounding box center [1025, 242] width 451 height 45
click at [1049, 232] on h2 "**********" at bounding box center [1025, 242] width 451 height 45
copy h2 "**********"
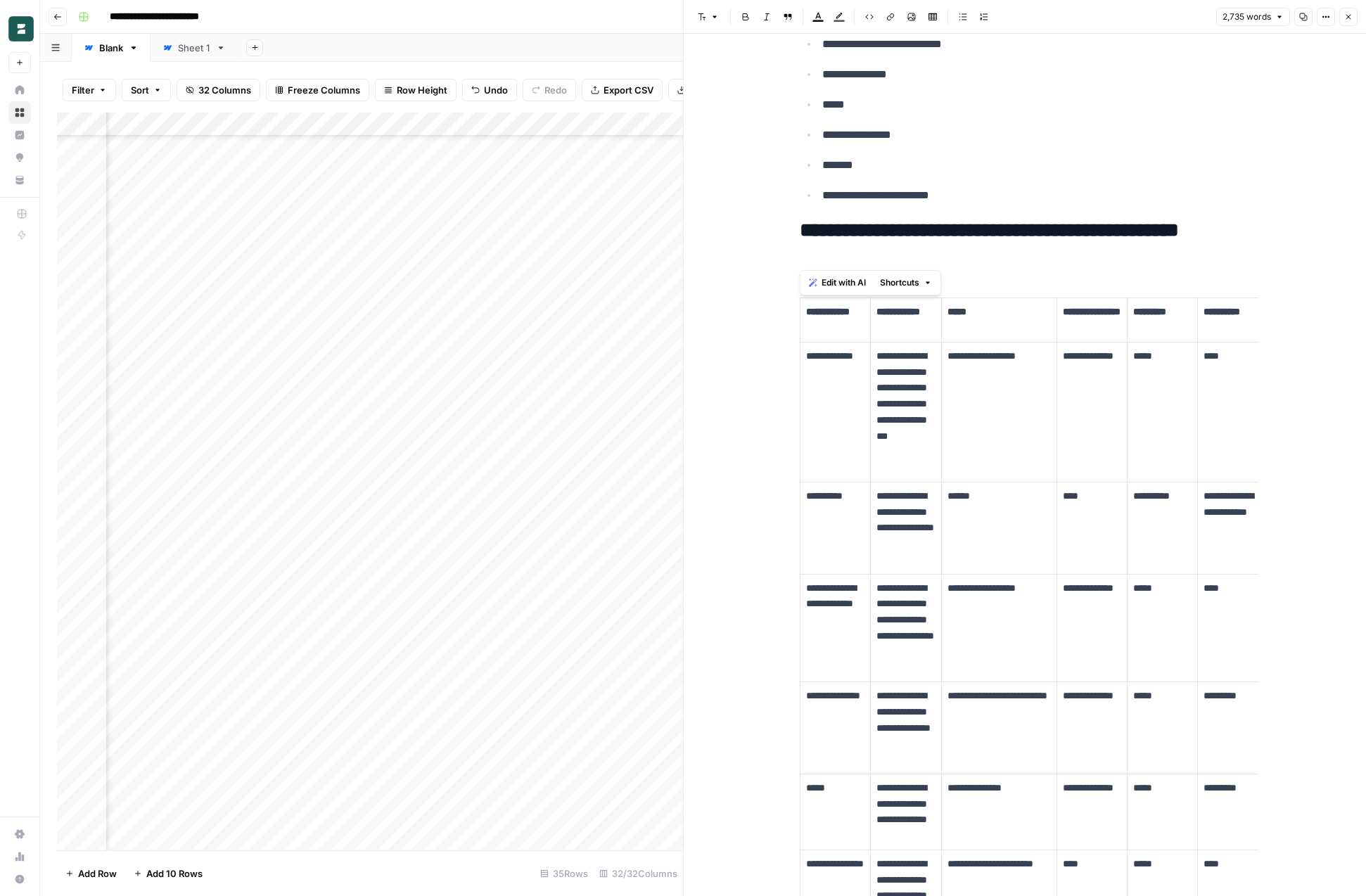
click at [1323, 11] on button "Options" at bounding box center [1326, 16] width 18 height 18
click at [1269, 155] on span "Code" at bounding box center [1284, 149] width 67 height 14
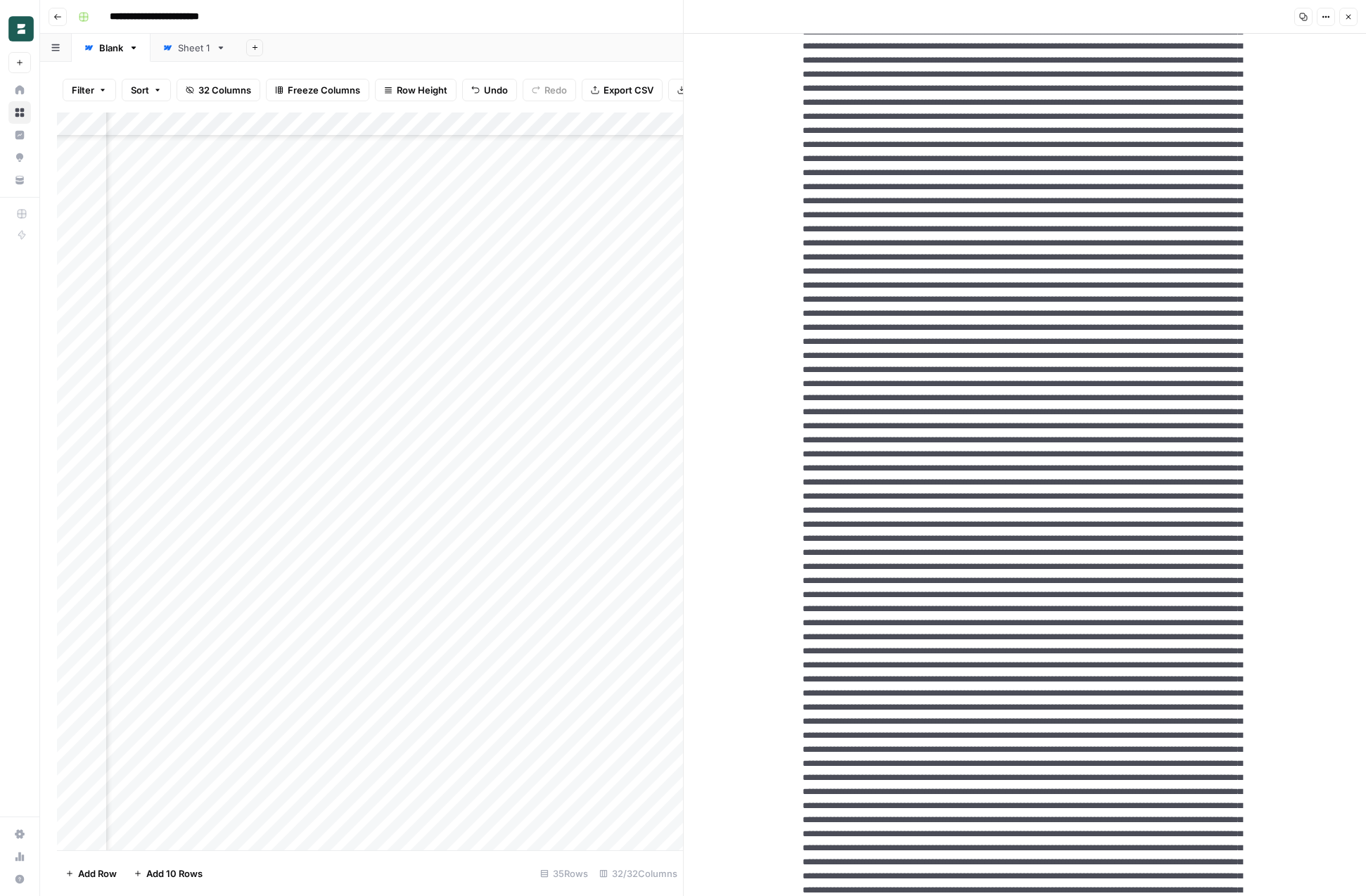
scroll to position [0, 0]
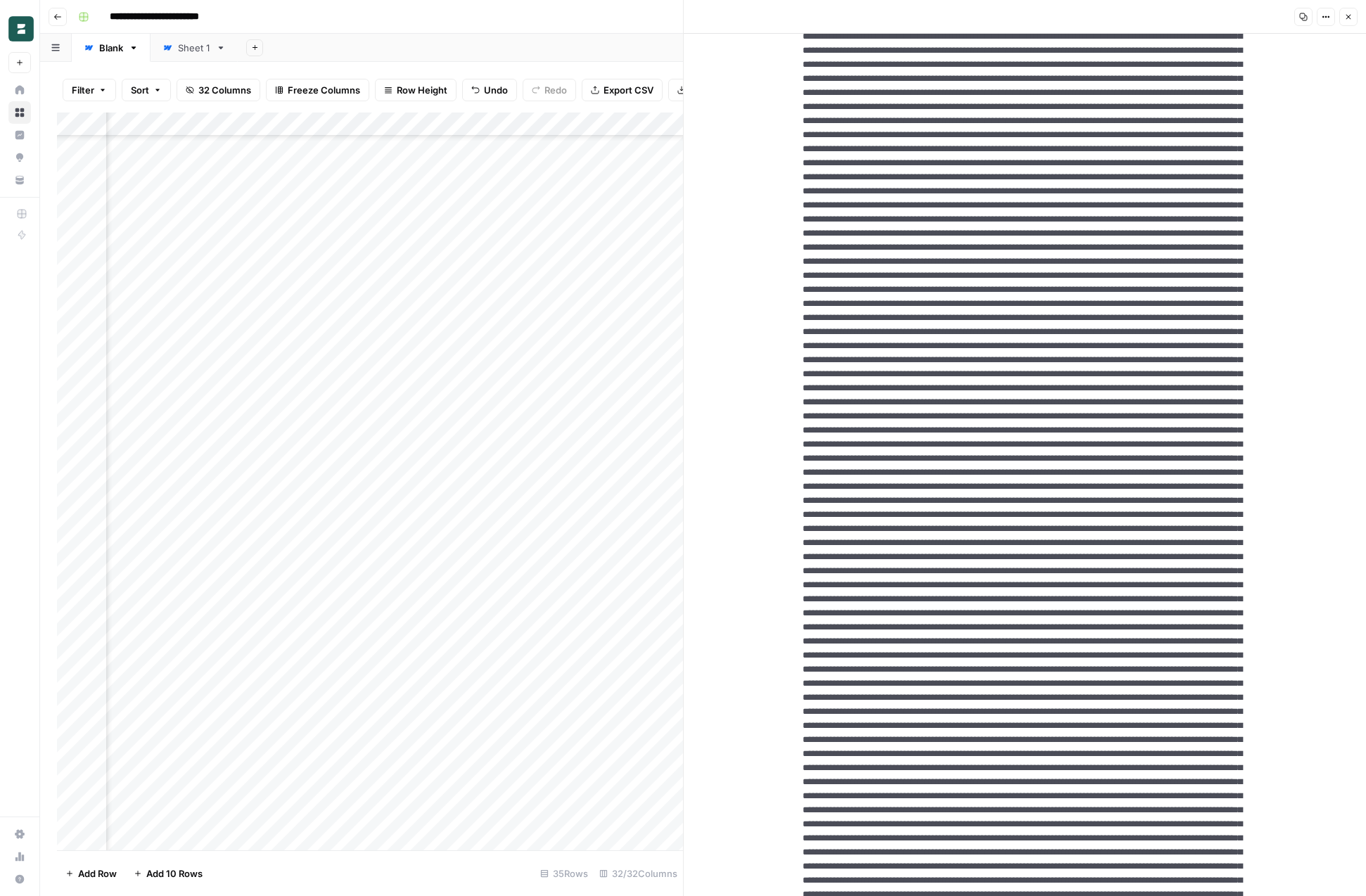
scroll to position [316, 0]
drag, startPoint x: 1150, startPoint y: 336, endPoint x: 1078, endPoint y: 754, distance: 424.2
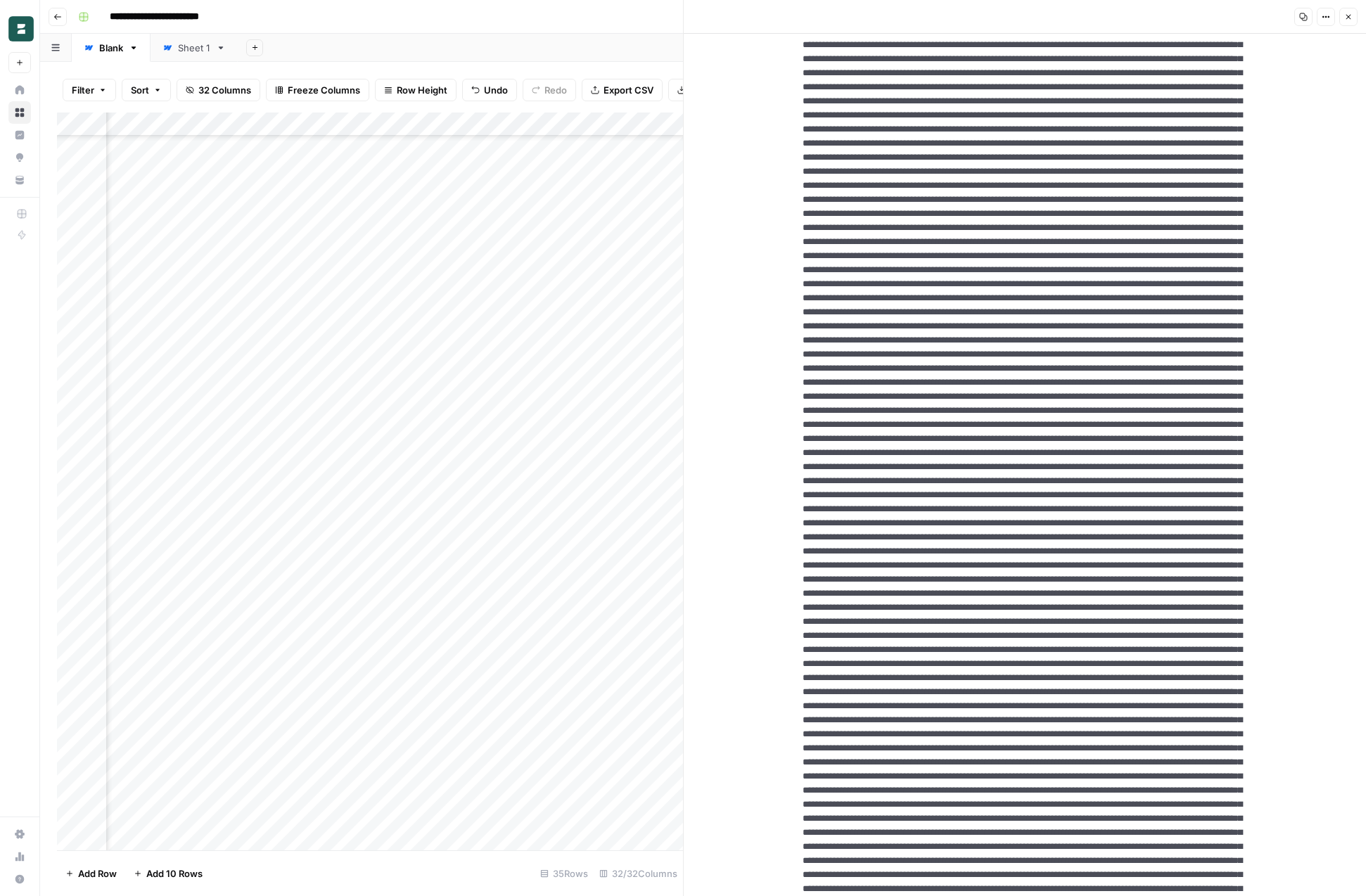
drag, startPoint x: 1148, startPoint y: 282, endPoint x: 1242, endPoint y: 526, distance: 261.5
drag, startPoint x: 1188, startPoint y: 326, endPoint x: 1012, endPoint y: 522, distance: 263.4
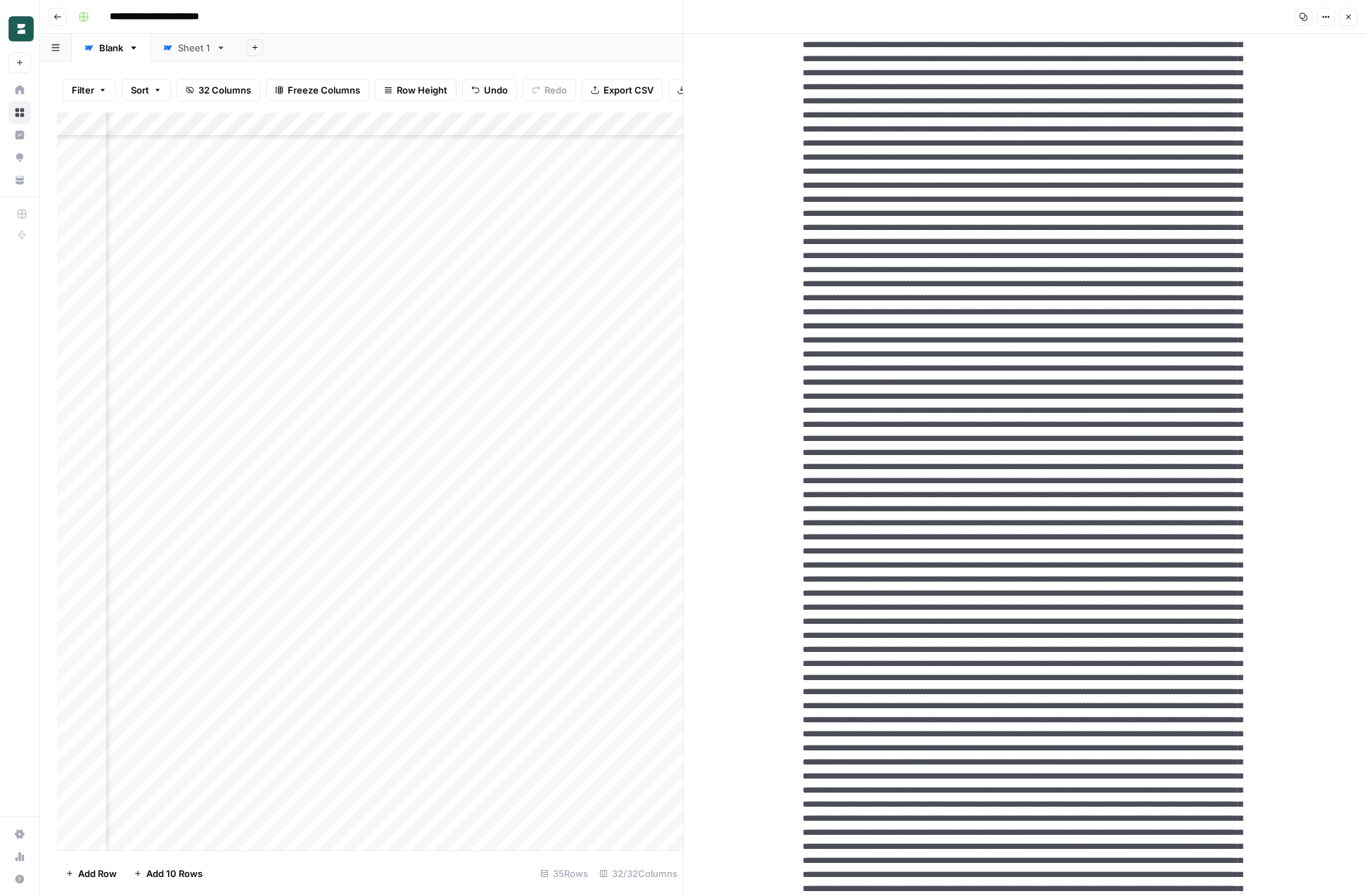
drag, startPoint x: 873, startPoint y: 465, endPoint x: 1045, endPoint y: 628, distance: 237.0
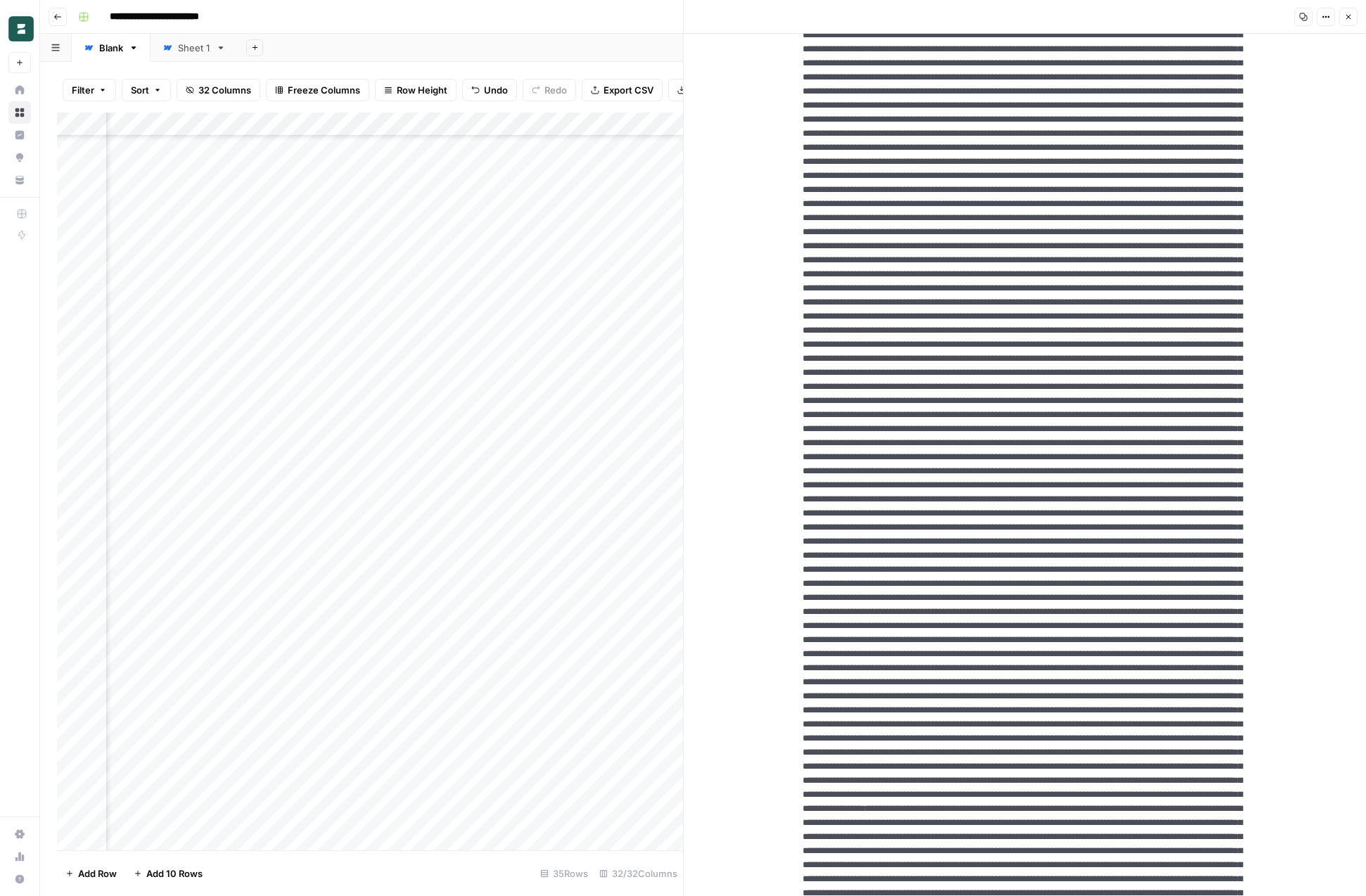
drag, startPoint x: 1008, startPoint y: 312, endPoint x: 1154, endPoint y: 480, distance: 222.6
click at [1154, 480] on textarea at bounding box center [1024, 759] width 467 height 7309
drag, startPoint x: 801, startPoint y: 294, endPoint x: 1026, endPoint y: 461, distance: 280.2
click at [1026, 461] on textarea at bounding box center [1024, 200] width 467 height 7309
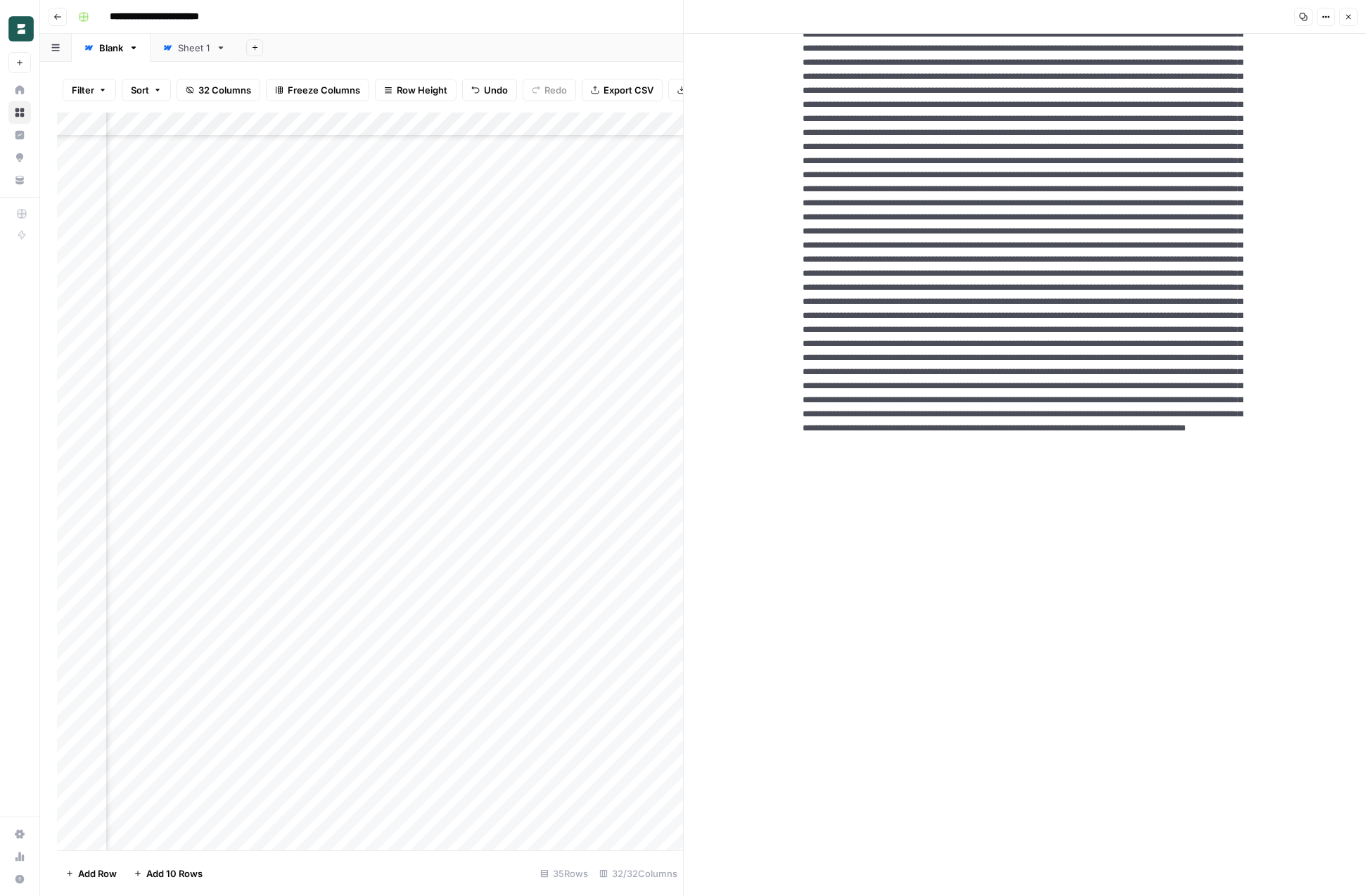
scroll to position [3994, 0]
drag, startPoint x: 1155, startPoint y: 302, endPoint x: 1034, endPoint y: 485, distance: 219.4
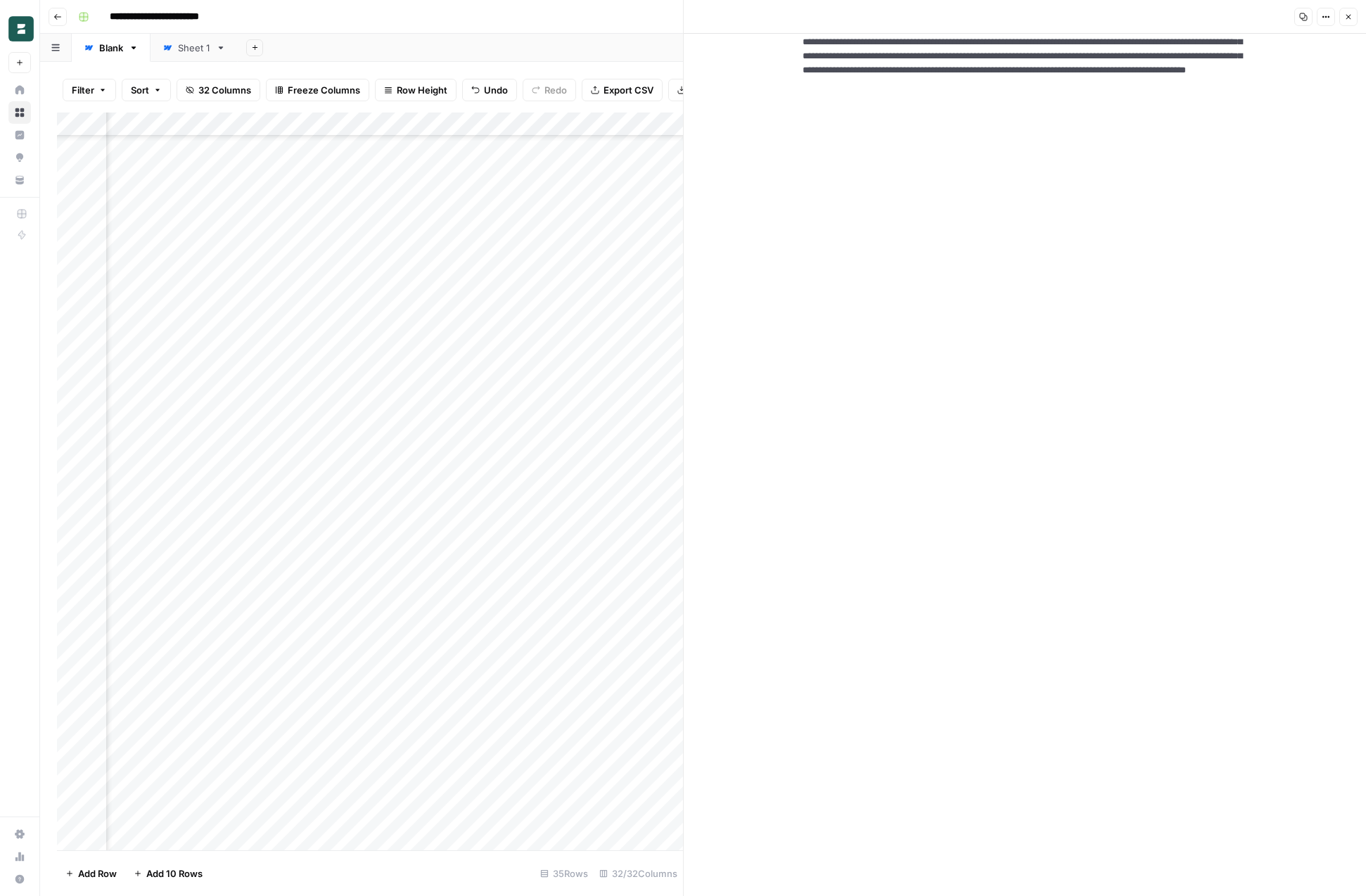
scroll to position [4497, 0]
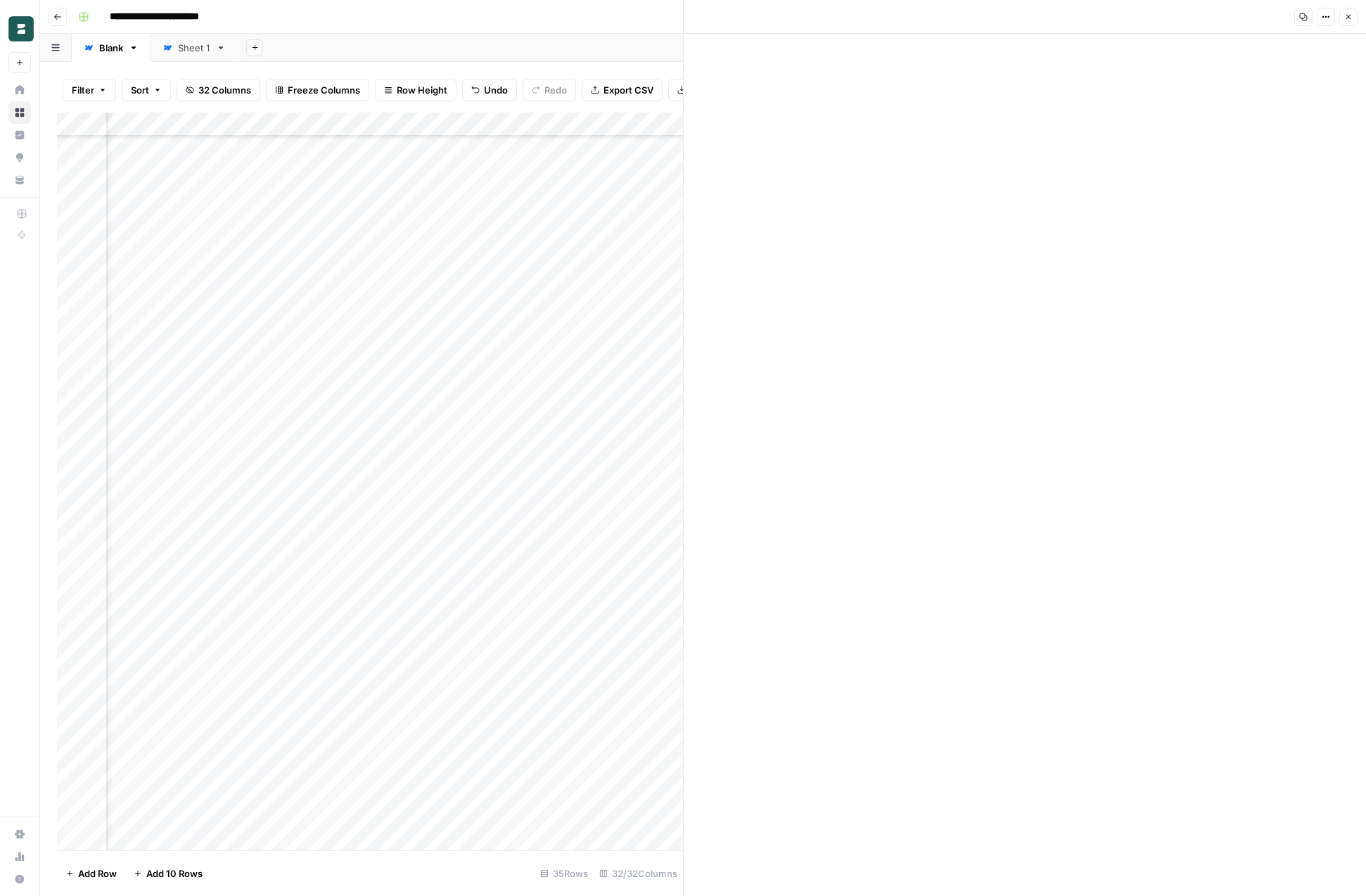
drag, startPoint x: 1072, startPoint y: 333, endPoint x: 1206, endPoint y: 501, distance: 214.9
drag, startPoint x: 872, startPoint y: 432, endPoint x: 918, endPoint y: 602, distance: 176.1
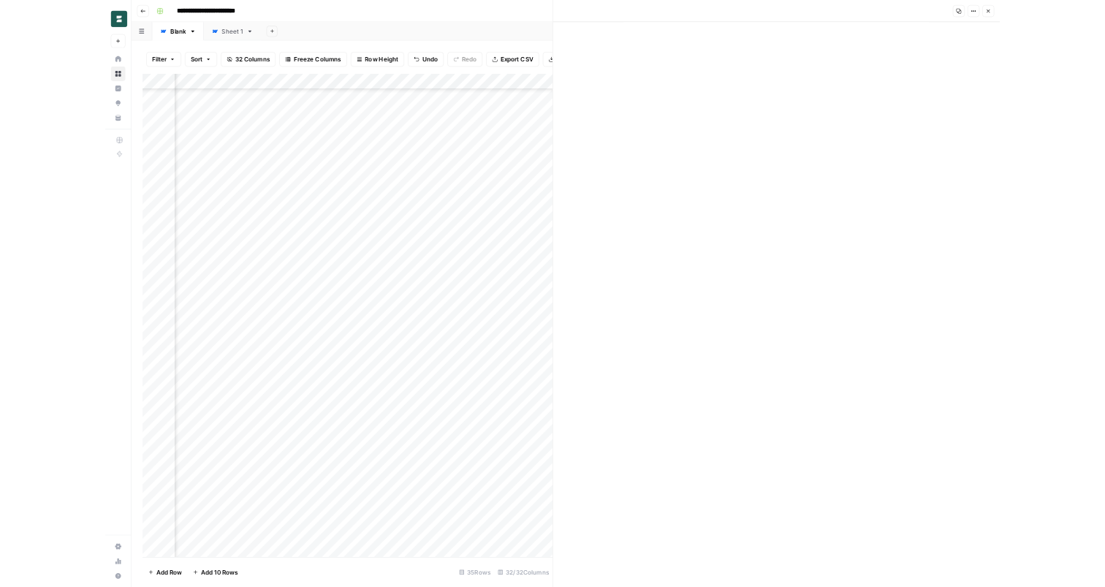
scroll to position [5682, 0]
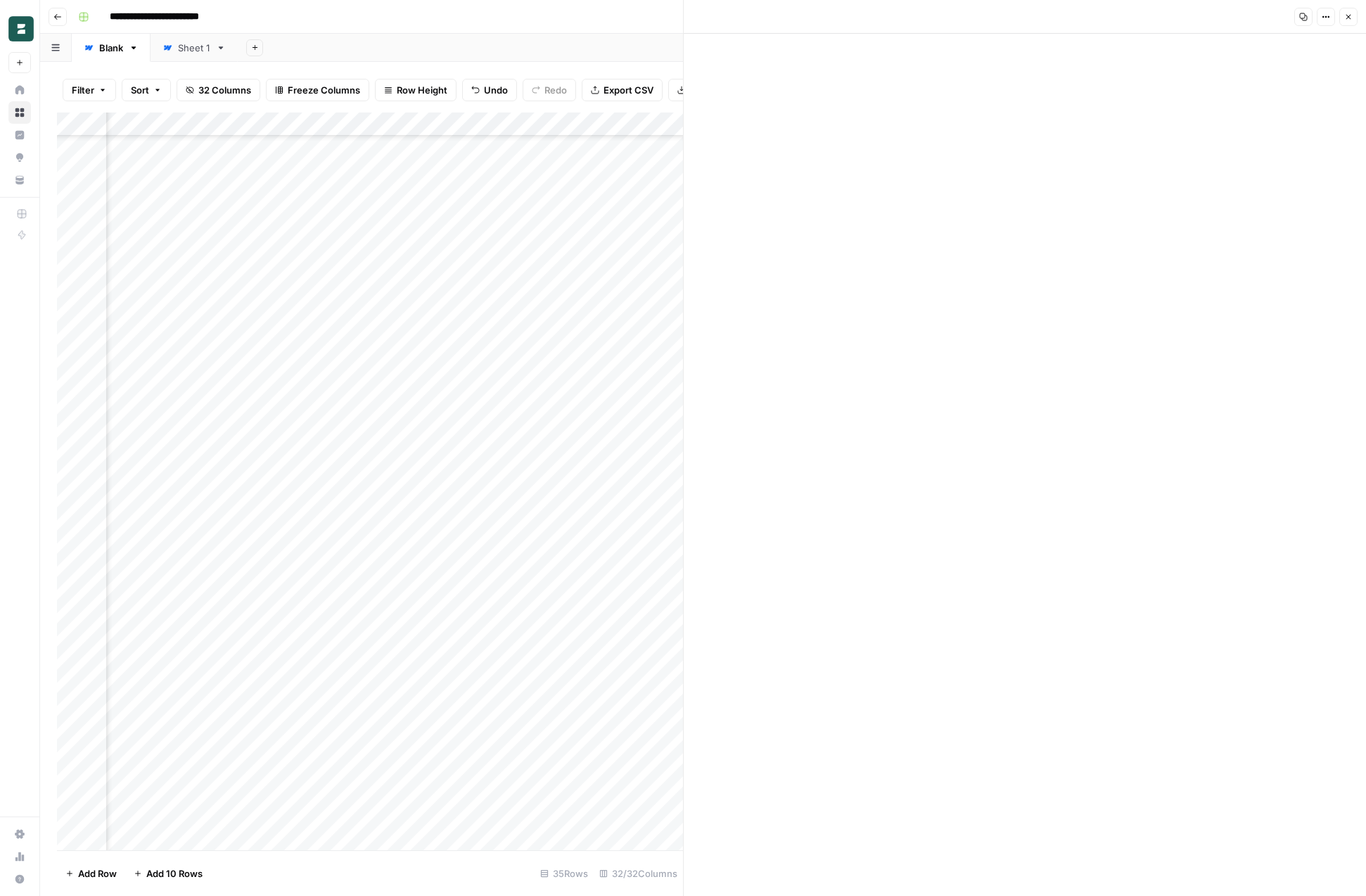
drag, startPoint x: 1009, startPoint y: 399, endPoint x: 1078, endPoint y: 568, distance: 182.5
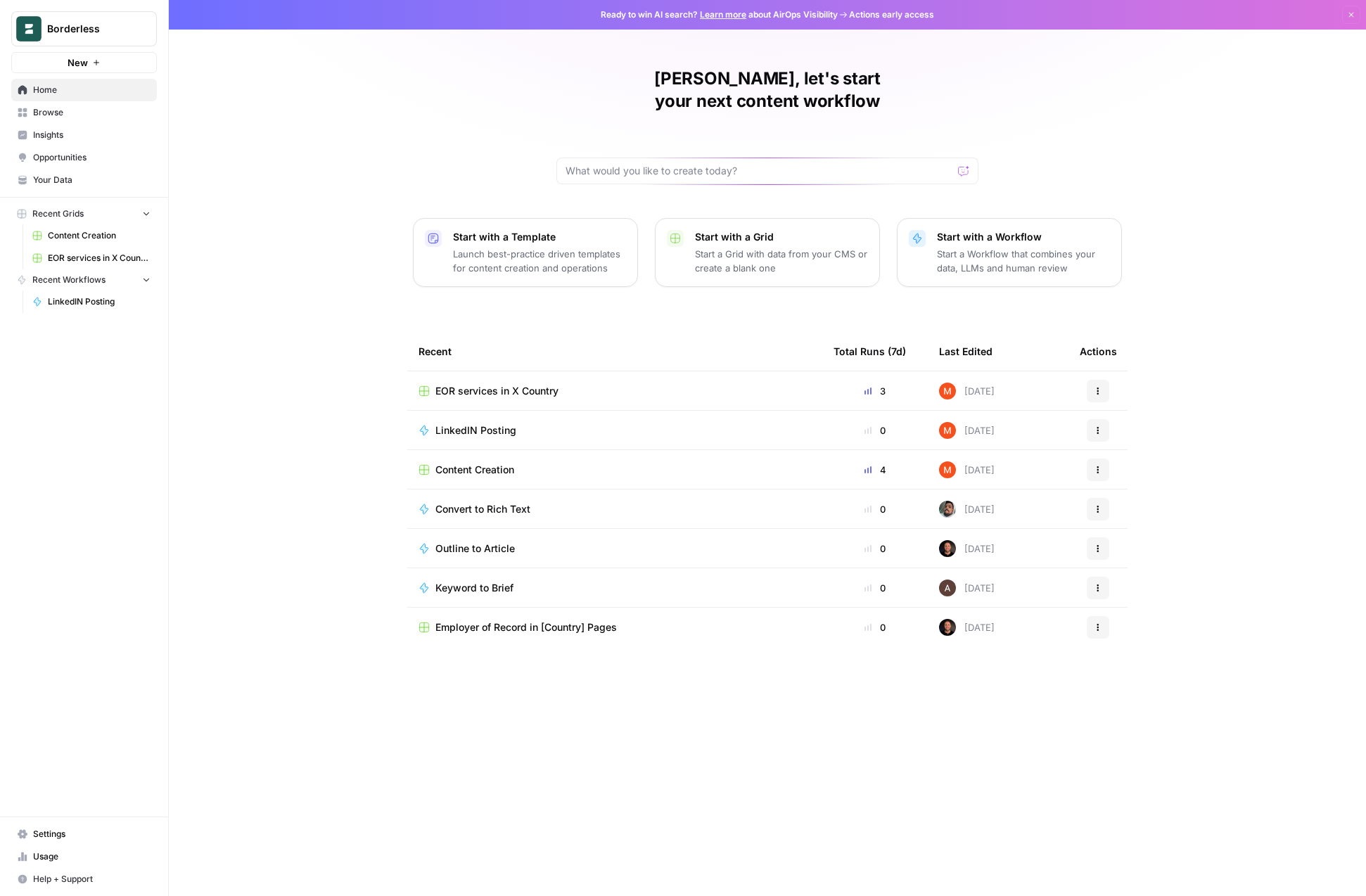
click at [293, 423] on div "[PERSON_NAME], let's start your next content workflow Start with a Template Lau…" at bounding box center [767, 448] width 1198 height 896
click at [291, 424] on div "[PERSON_NAME], let's start your next content workflow Start with a Template Lau…" at bounding box center [767, 448] width 1198 height 896
click at [461, 463] on span "Content Creation" at bounding box center [475, 470] width 79 height 14
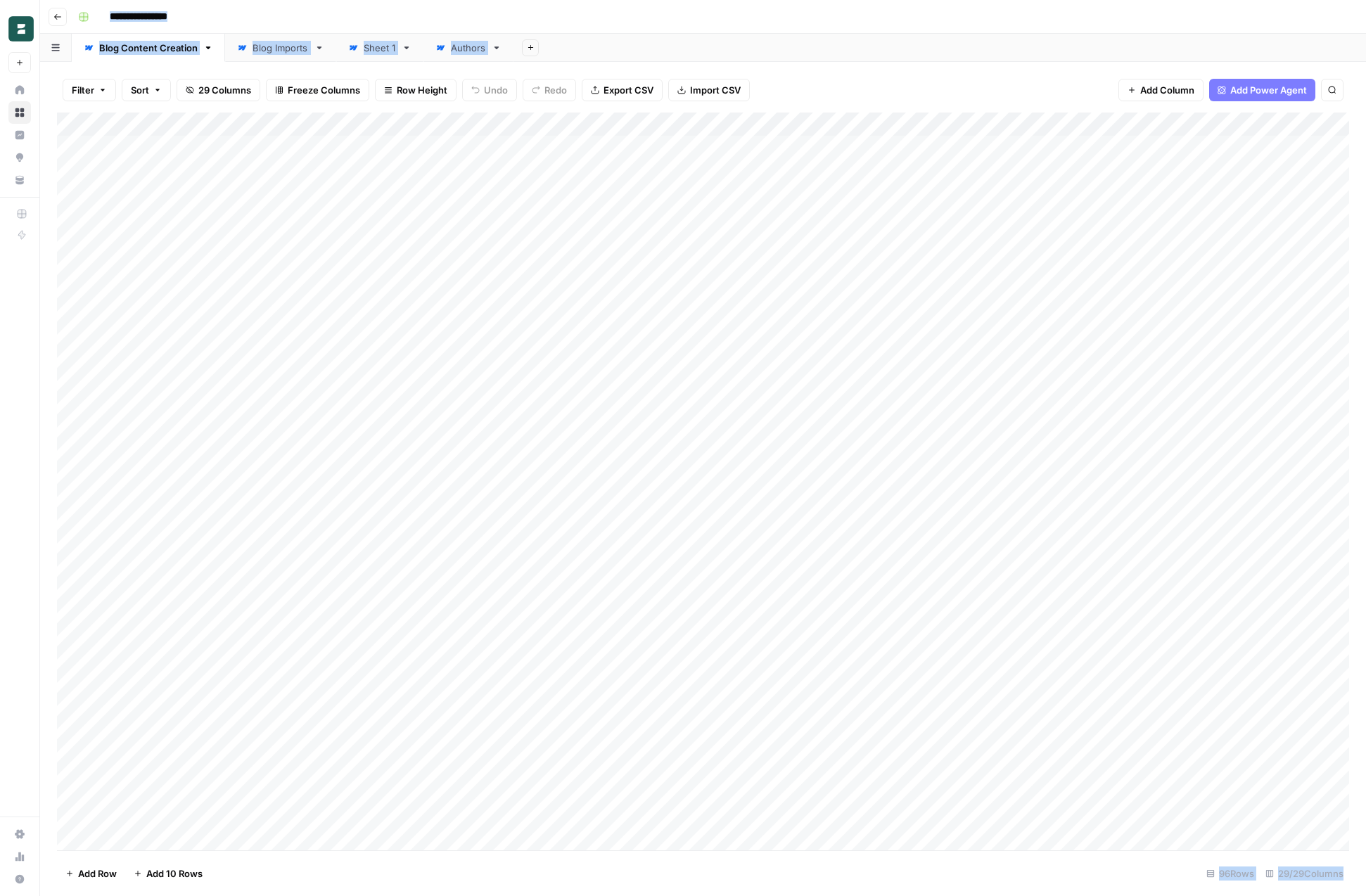
click at [715, 23] on div "**********" at bounding box center [711, 16] width 1279 height 22
type input "*****"
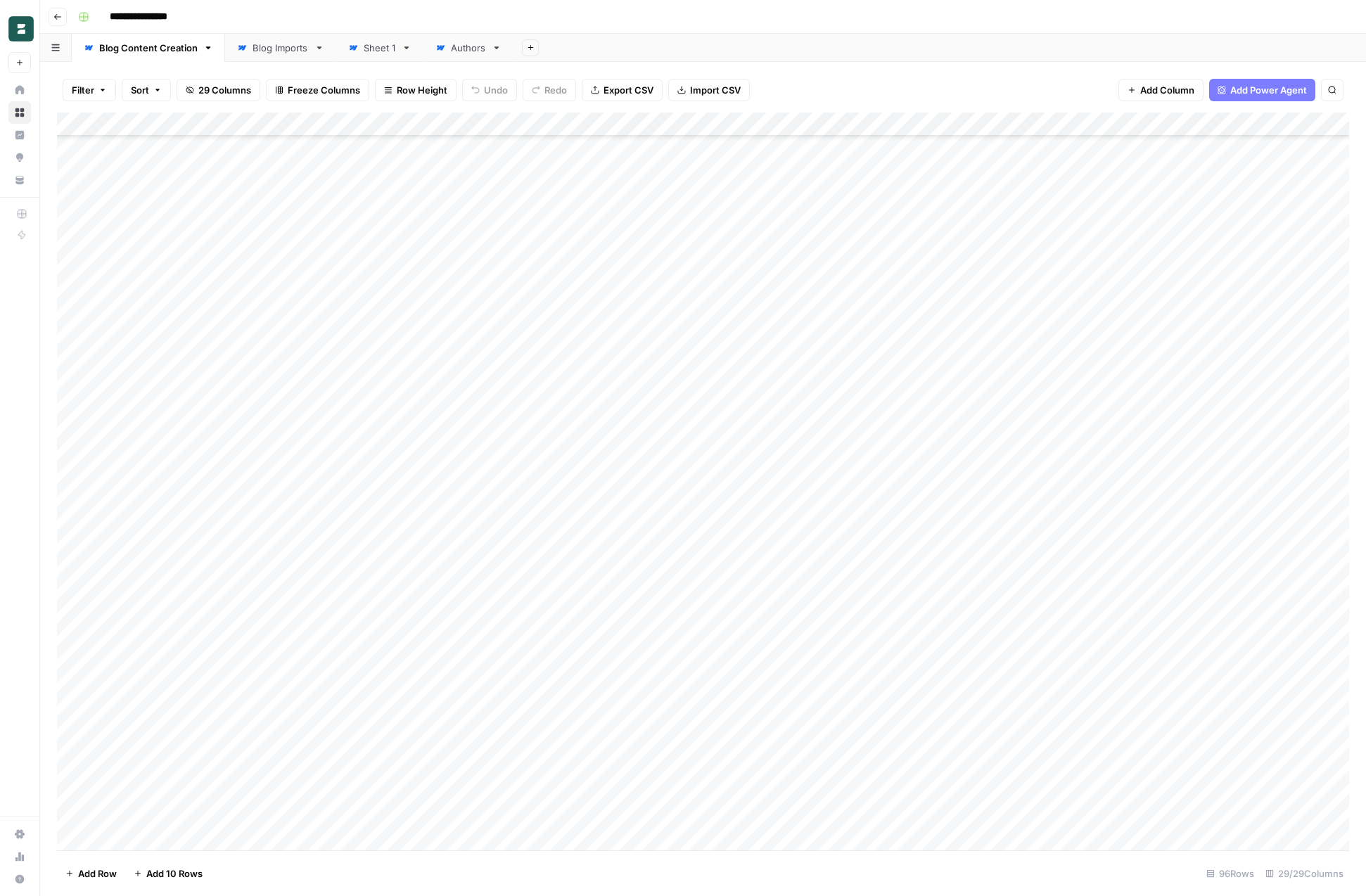
click at [223, 700] on div "Add Column" at bounding box center [703, 481] width 1293 height 738
click at [1095, 529] on div "Add Column" at bounding box center [703, 481] width 1293 height 738
click at [863, 532] on div "Add Column" at bounding box center [703, 481] width 1293 height 738
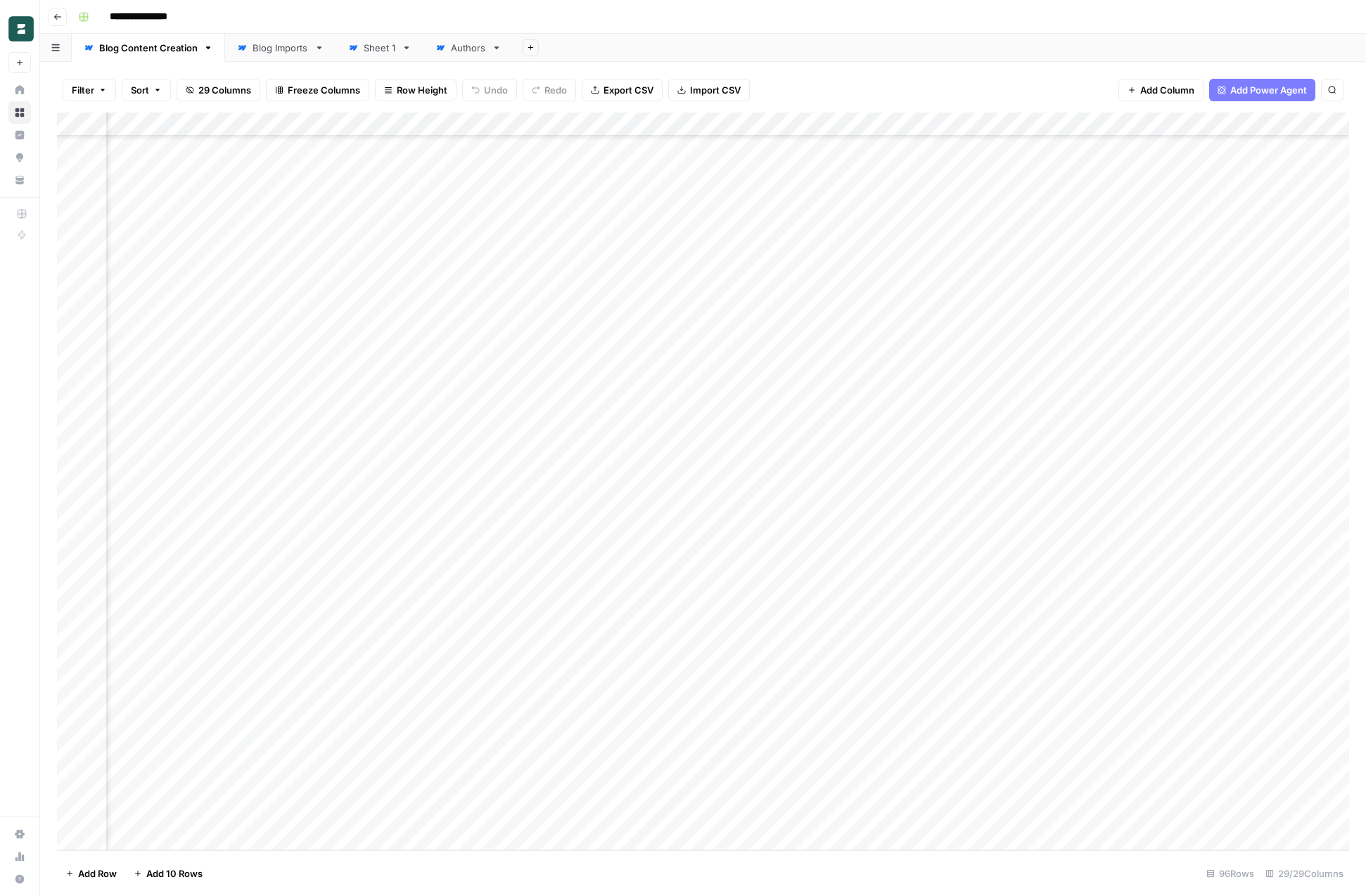
click at [863, 532] on div "Add Column" at bounding box center [703, 481] width 1293 height 738
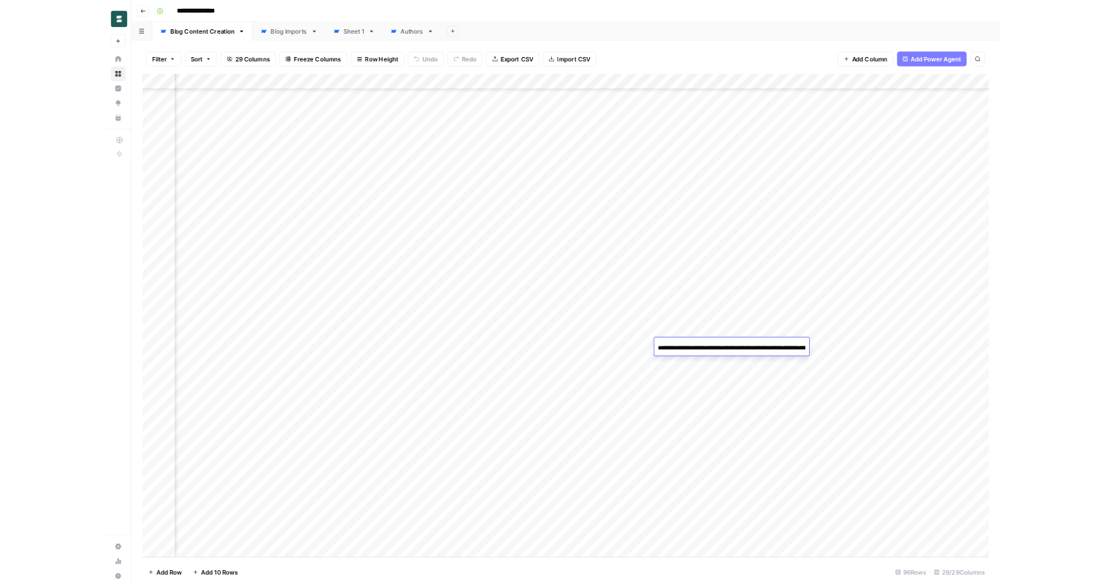
scroll to position [0, 631]
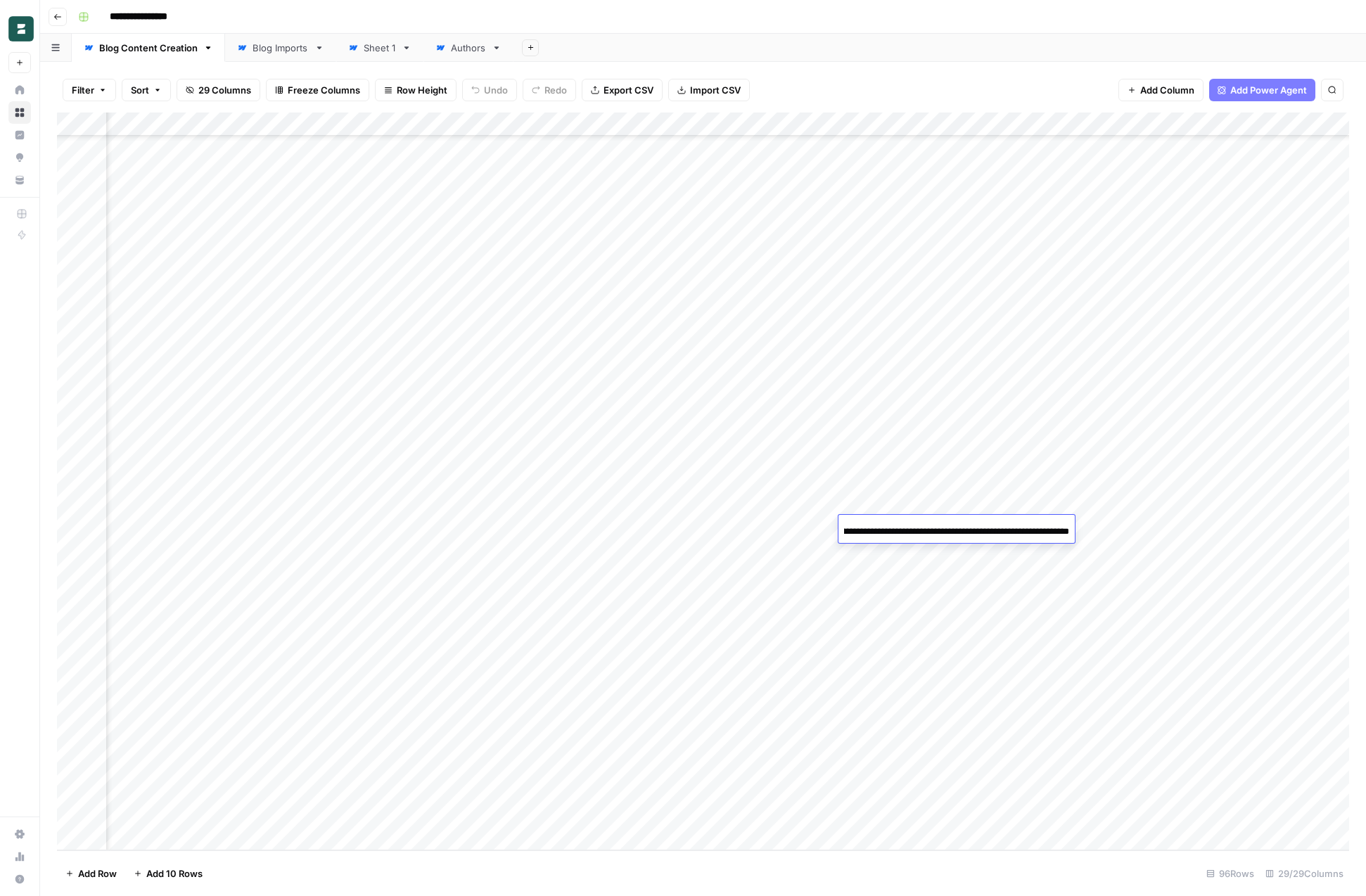
click at [911, 496] on div "Add Column" at bounding box center [703, 481] width 1293 height 738
click at [954, 527] on div "Add Column" at bounding box center [703, 481] width 1293 height 738
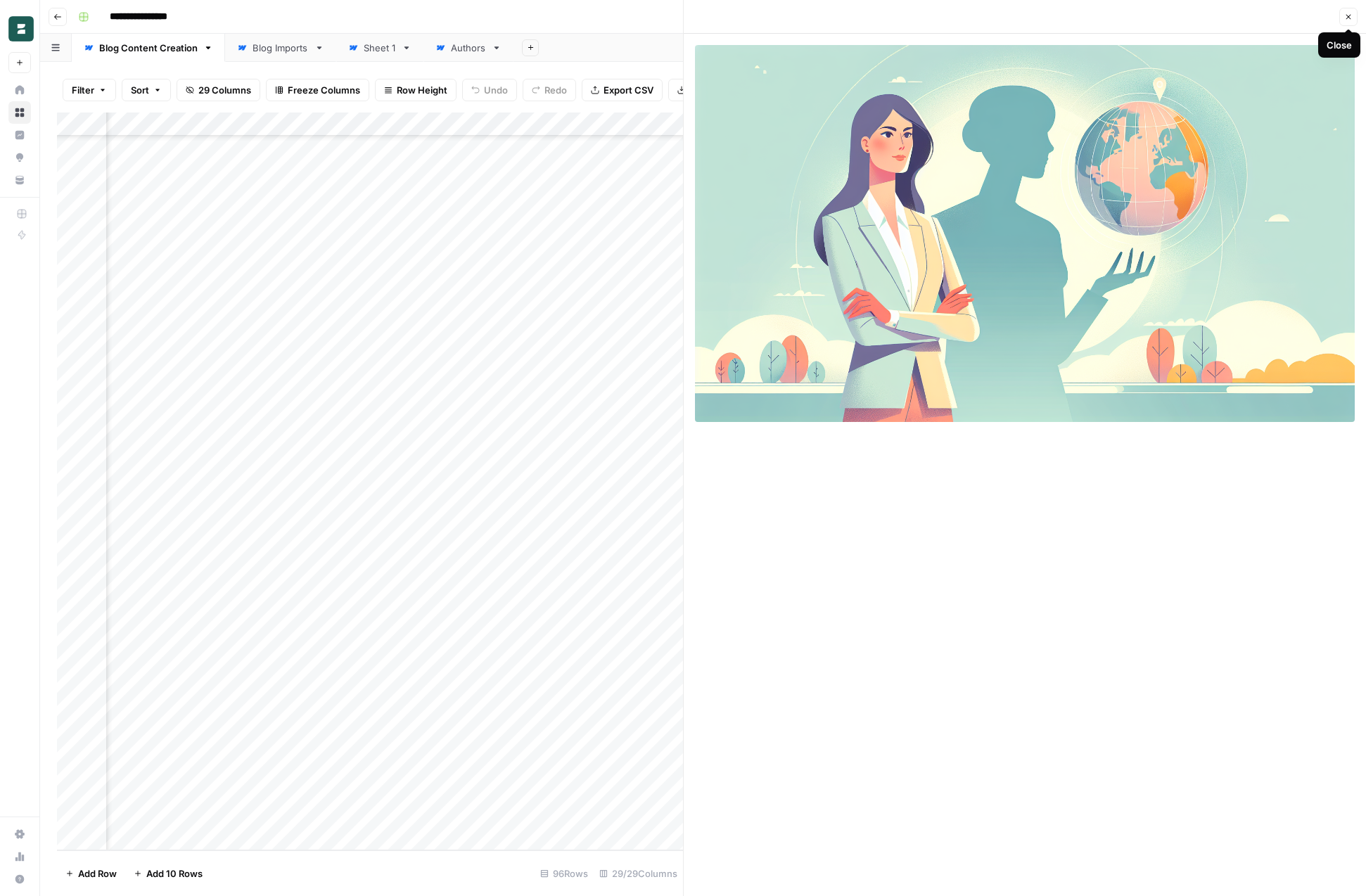
click at [1345, 14] on icon "button" at bounding box center [1349, 16] width 9 height 9
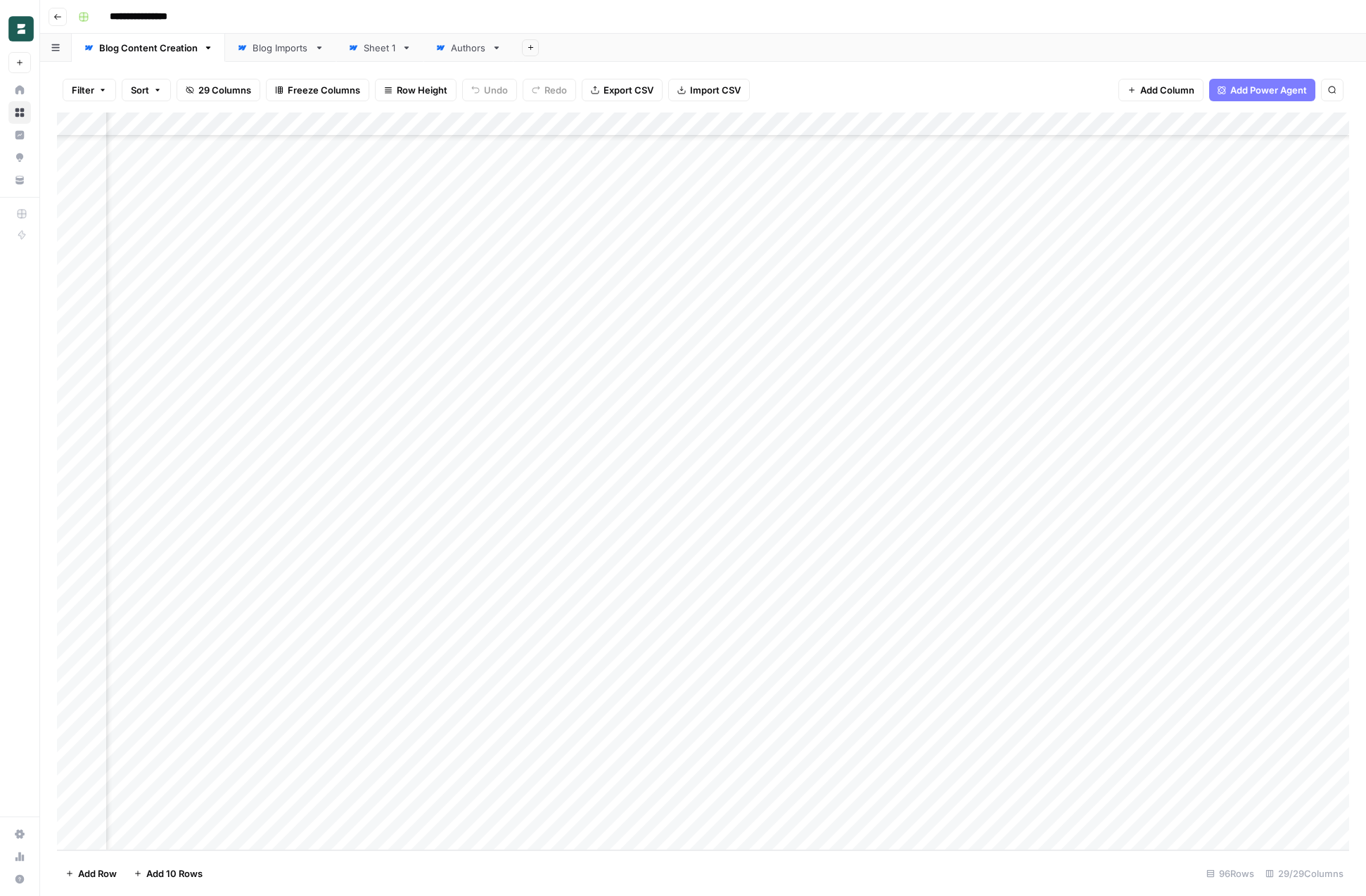
click at [953, 524] on div "Add Column" at bounding box center [703, 481] width 1293 height 738
